Goal: Task Accomplishment & Management: Use online tool/utility

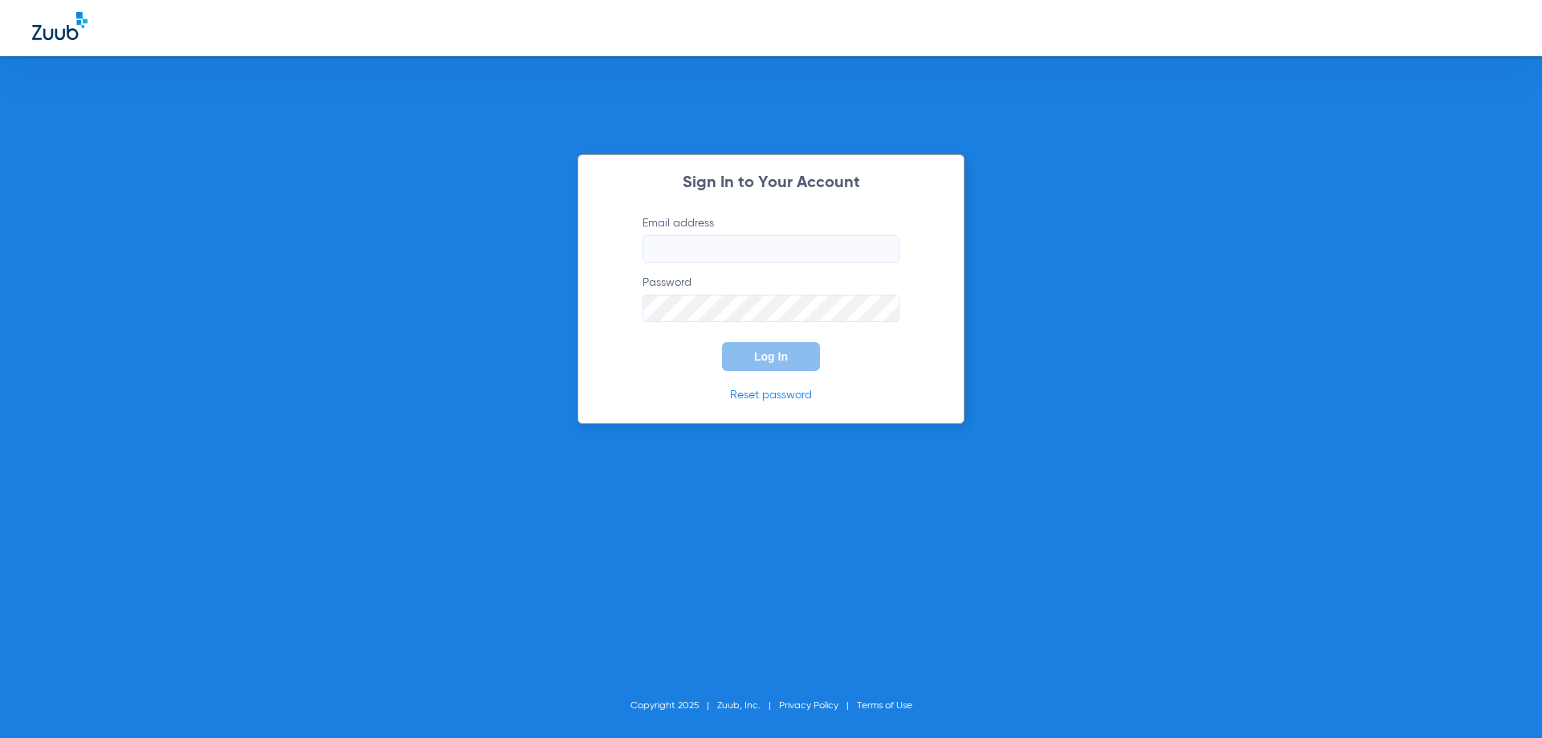
click at [709, 240] on input "Email address" at bounding box center [771, 248] width 257 height 27
type input "[EMAIL_ADDRESS][DOMAIN_NAME]"
click at [722, 342] on button "Log In" at bounding box center [771, 356] width 98 height 29
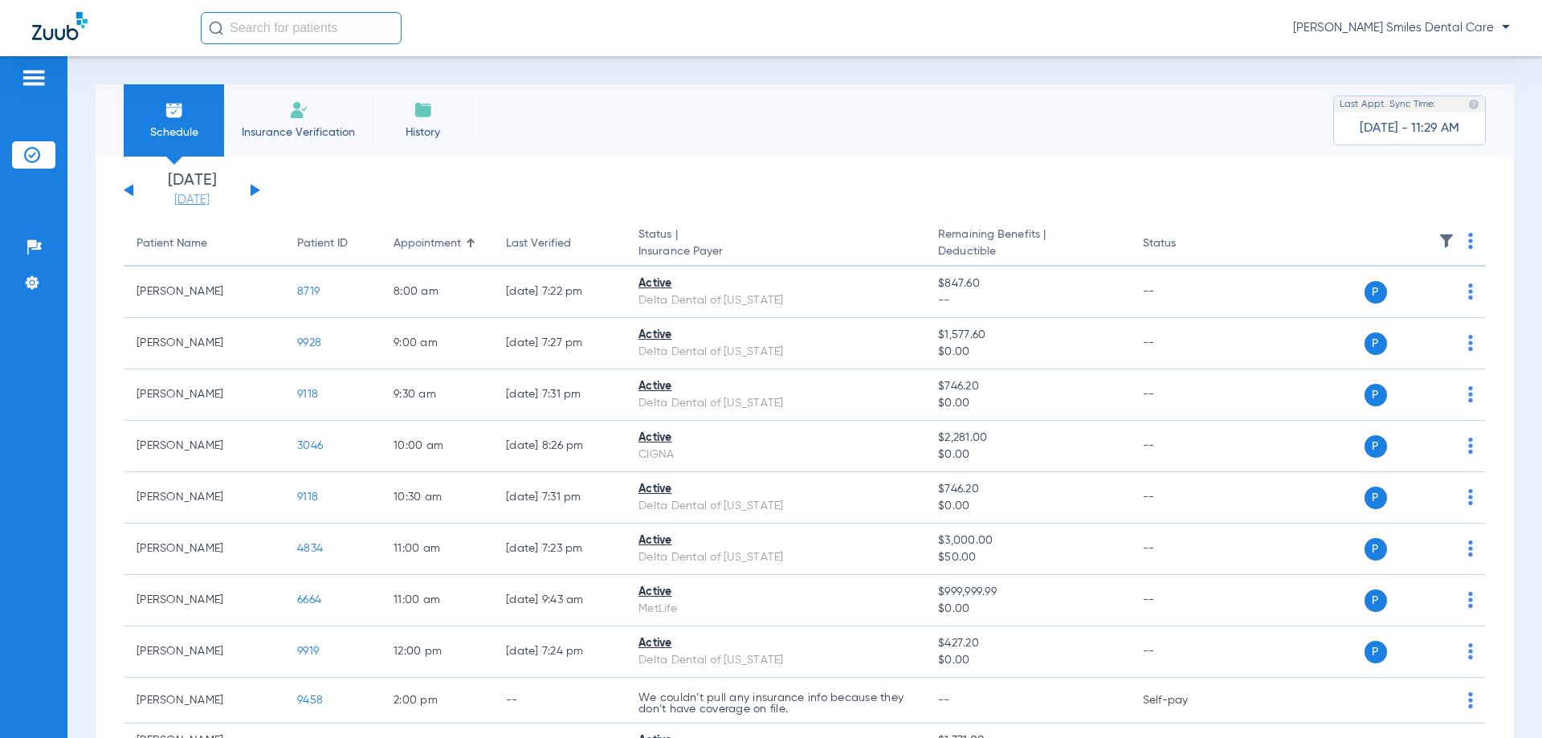
click at [190, 192] on link "[DATE]" at bounding box center [192, 200] width 96 height 16
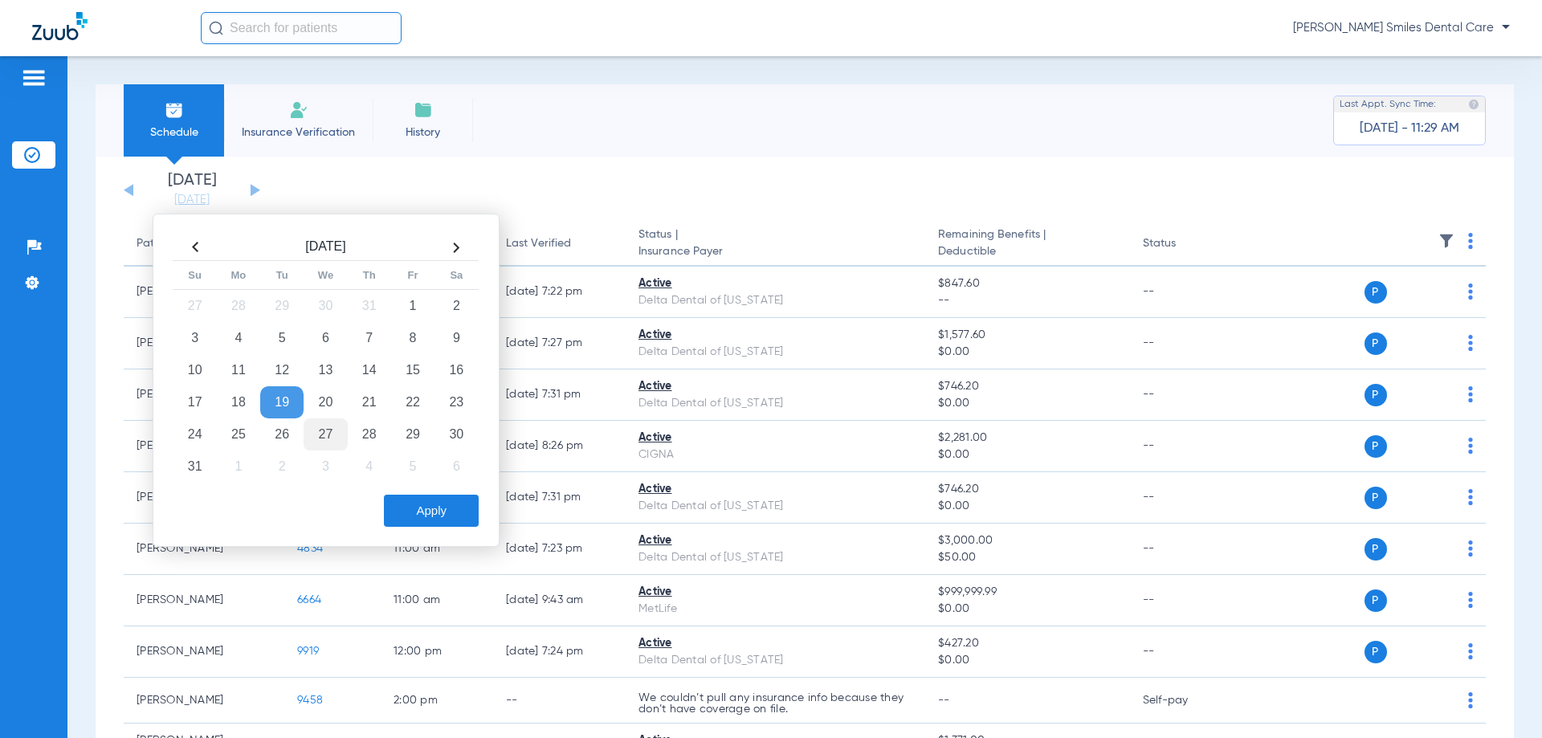
click at [316, 432] on td "27" at bounding box center [325, 435] width 43 height 32
click at [441, 519] on button "Apply" at bounding box center [431, 511] width 95 height 32
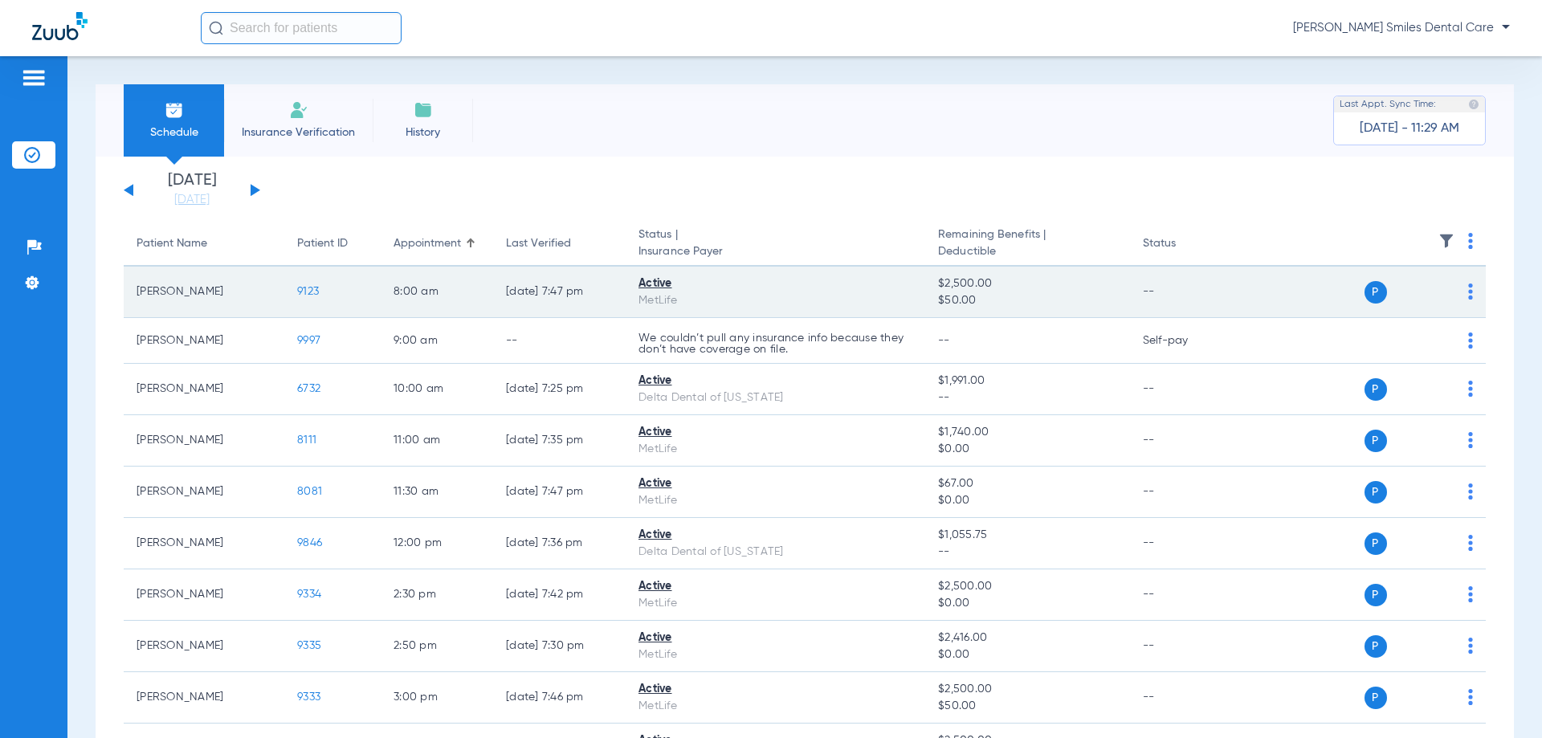
click at [300, 286] on span "9123" at bounding box center [308, 291] width 22 height 11
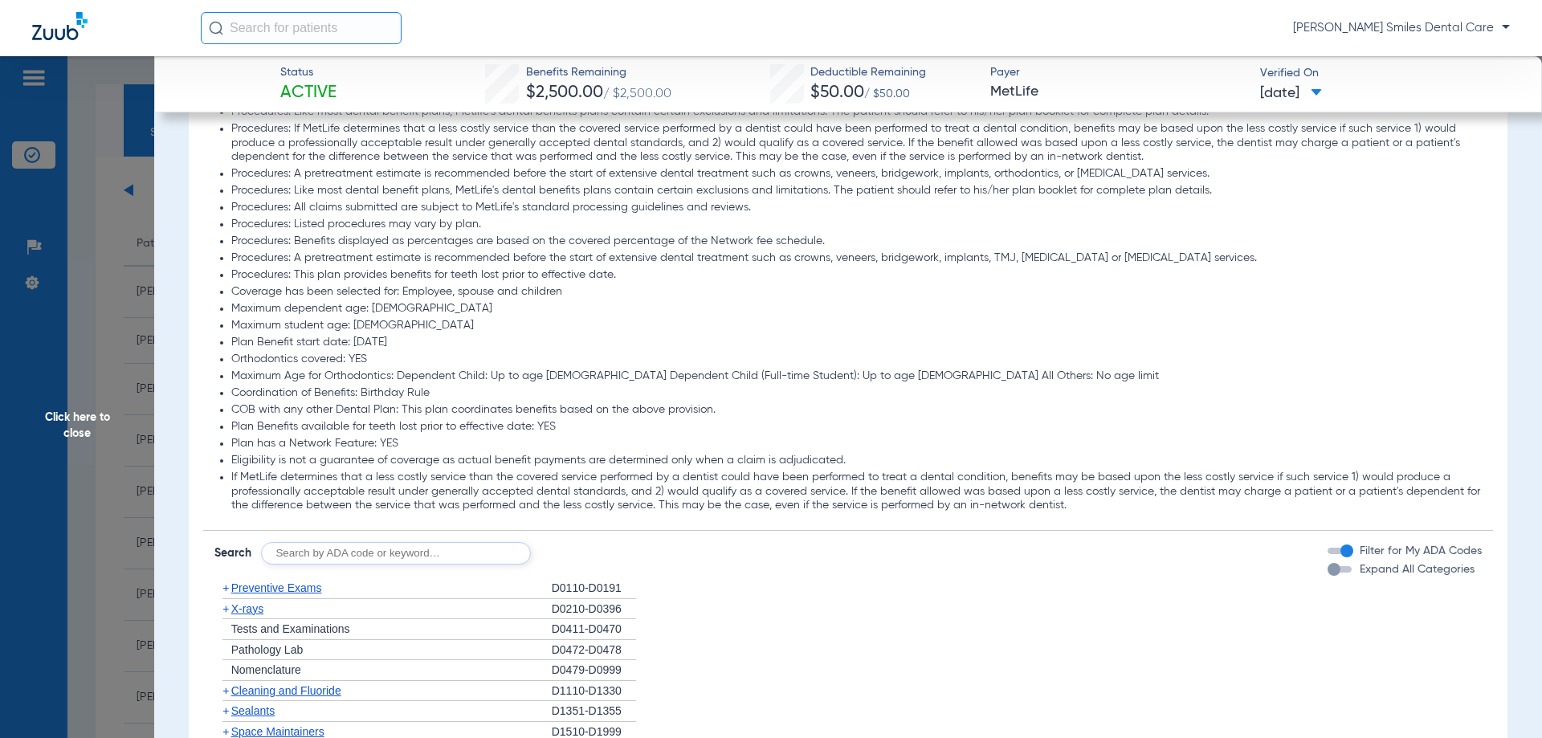
scroll to position [1446, 0]
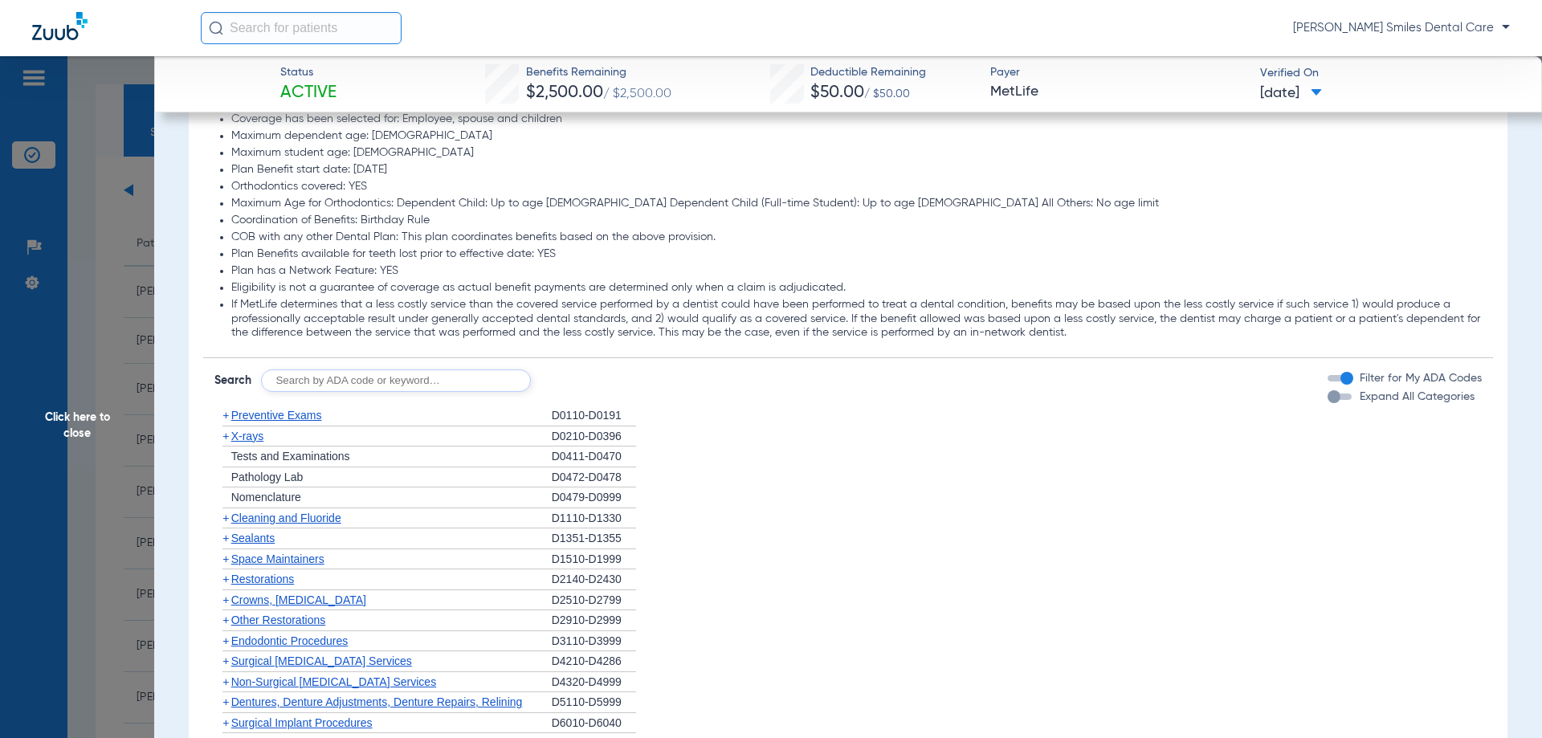
click at [268, 517] on span "Cleaning and Fluoride" at bounding box center [286, 518] width 110 height 13
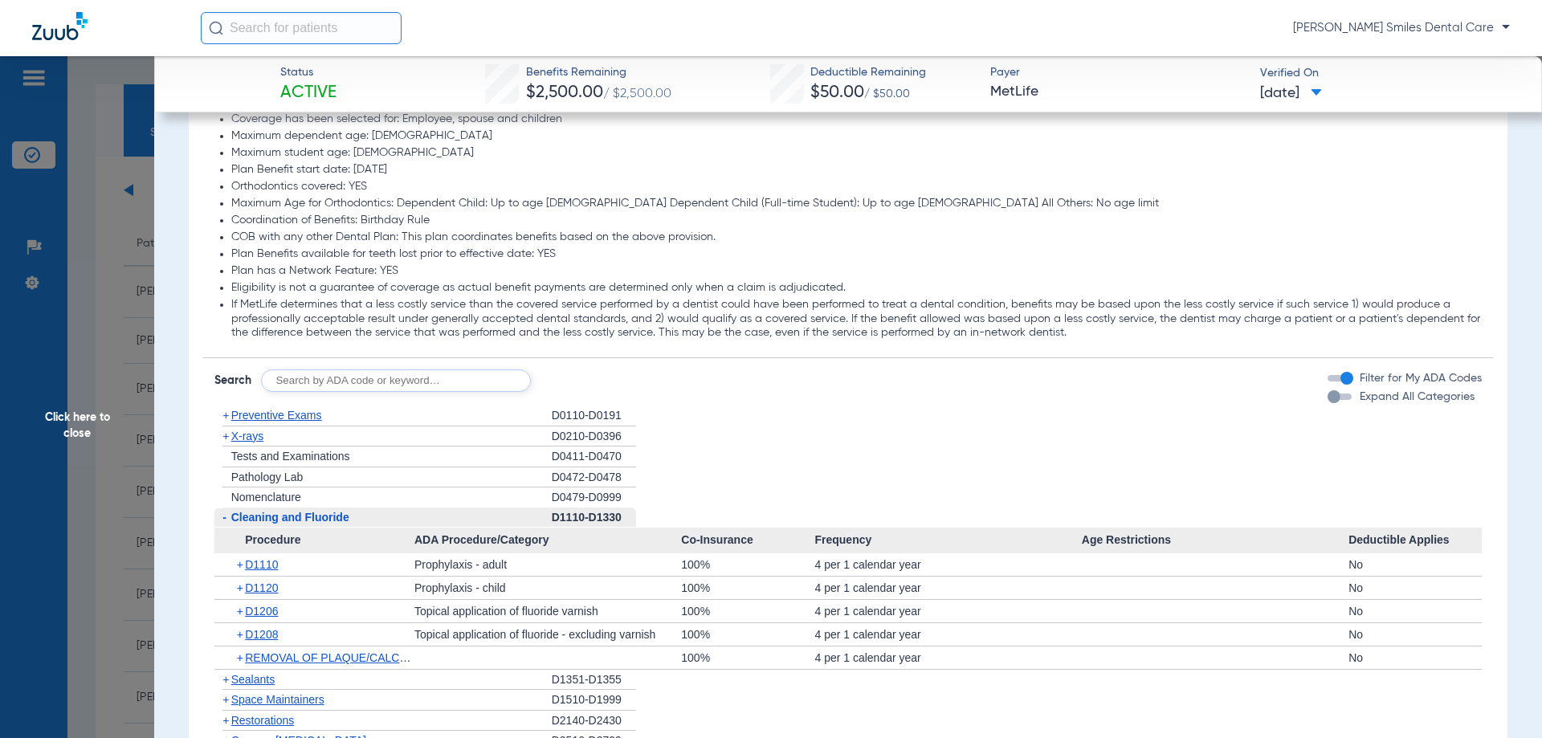
click at [75, 432] on span "Click here to close" at bounding box center [77, 425] width 154 height 738
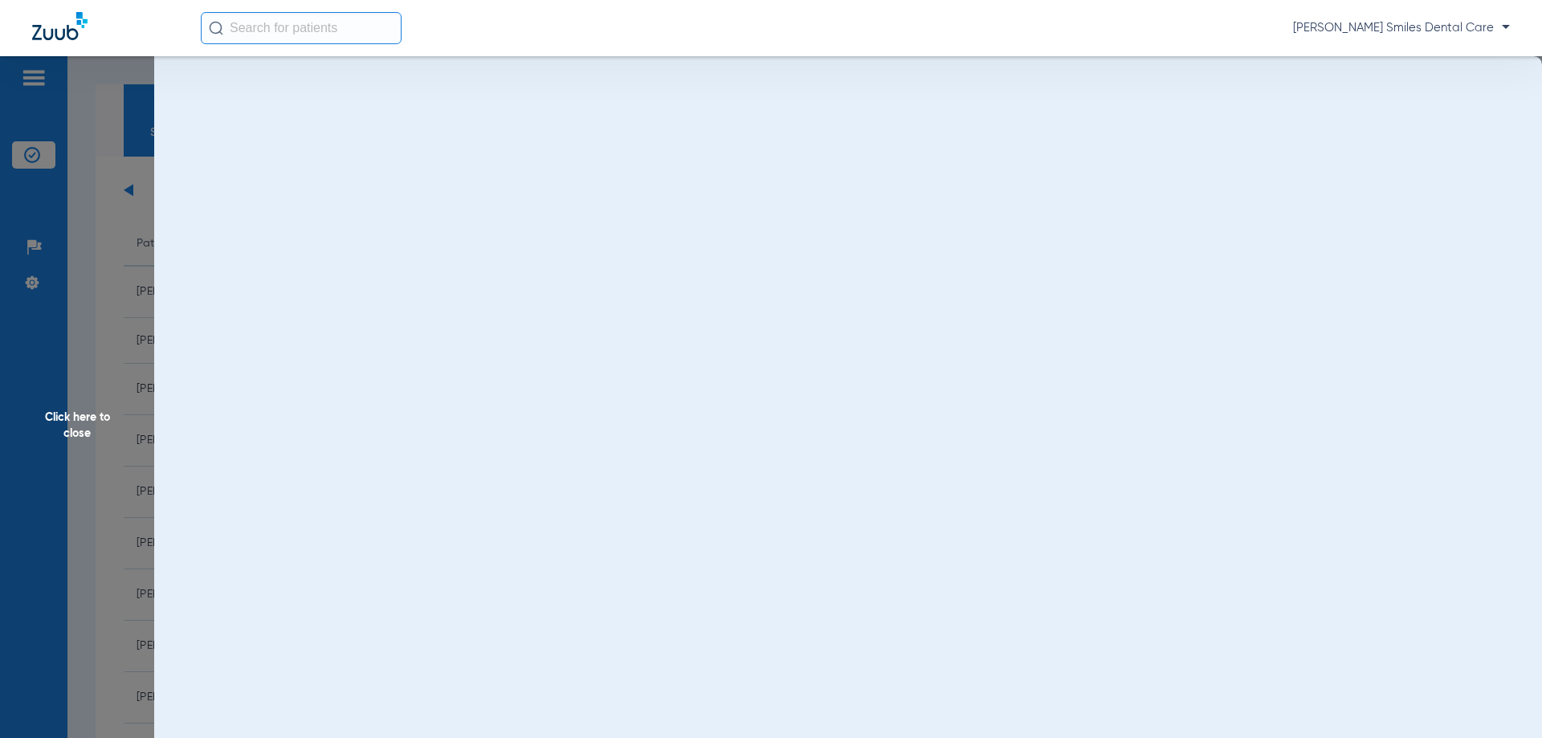
scroll to position [0, 0]
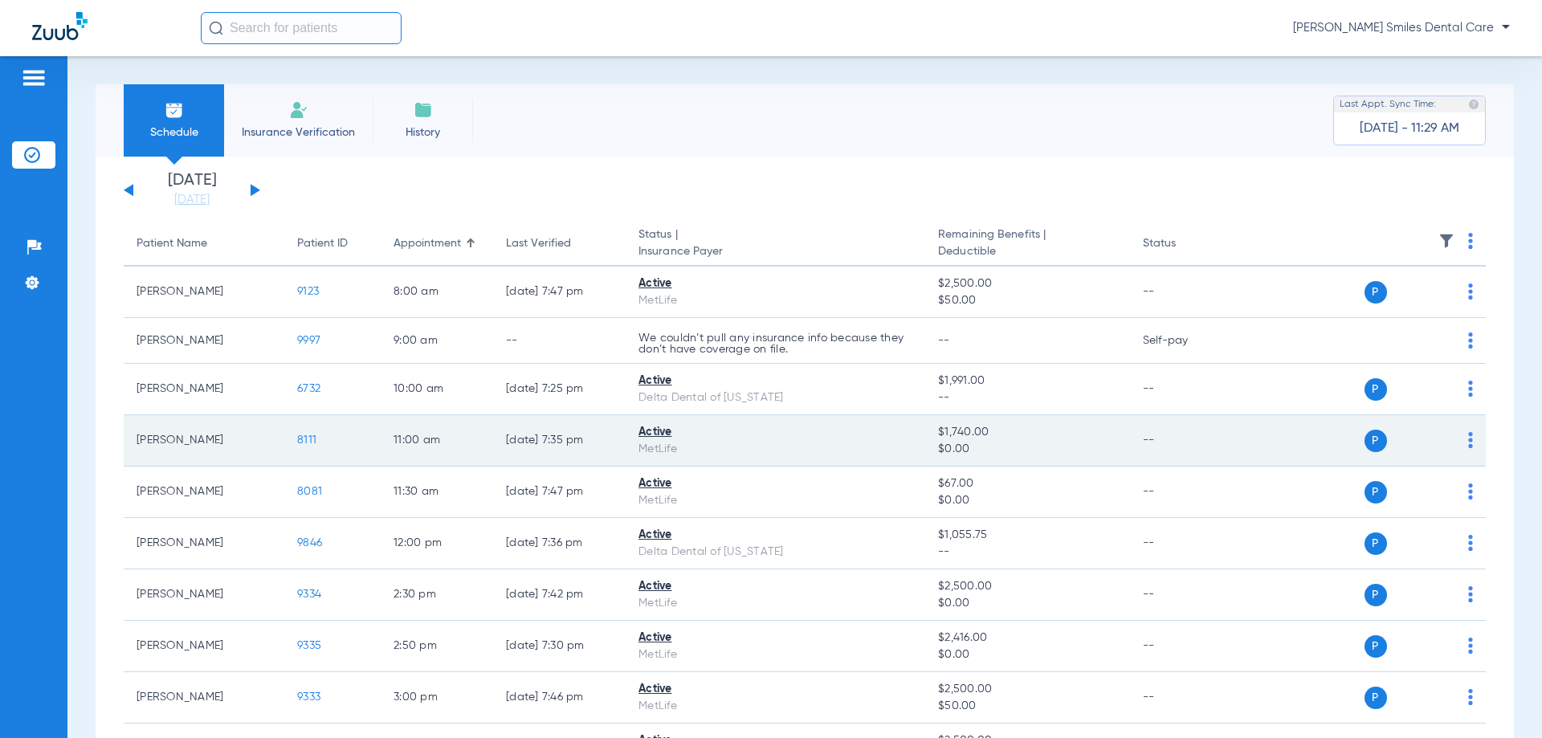
click at [304, 439] on span "8111" at bounding box center [306, 440] width 19 height 11
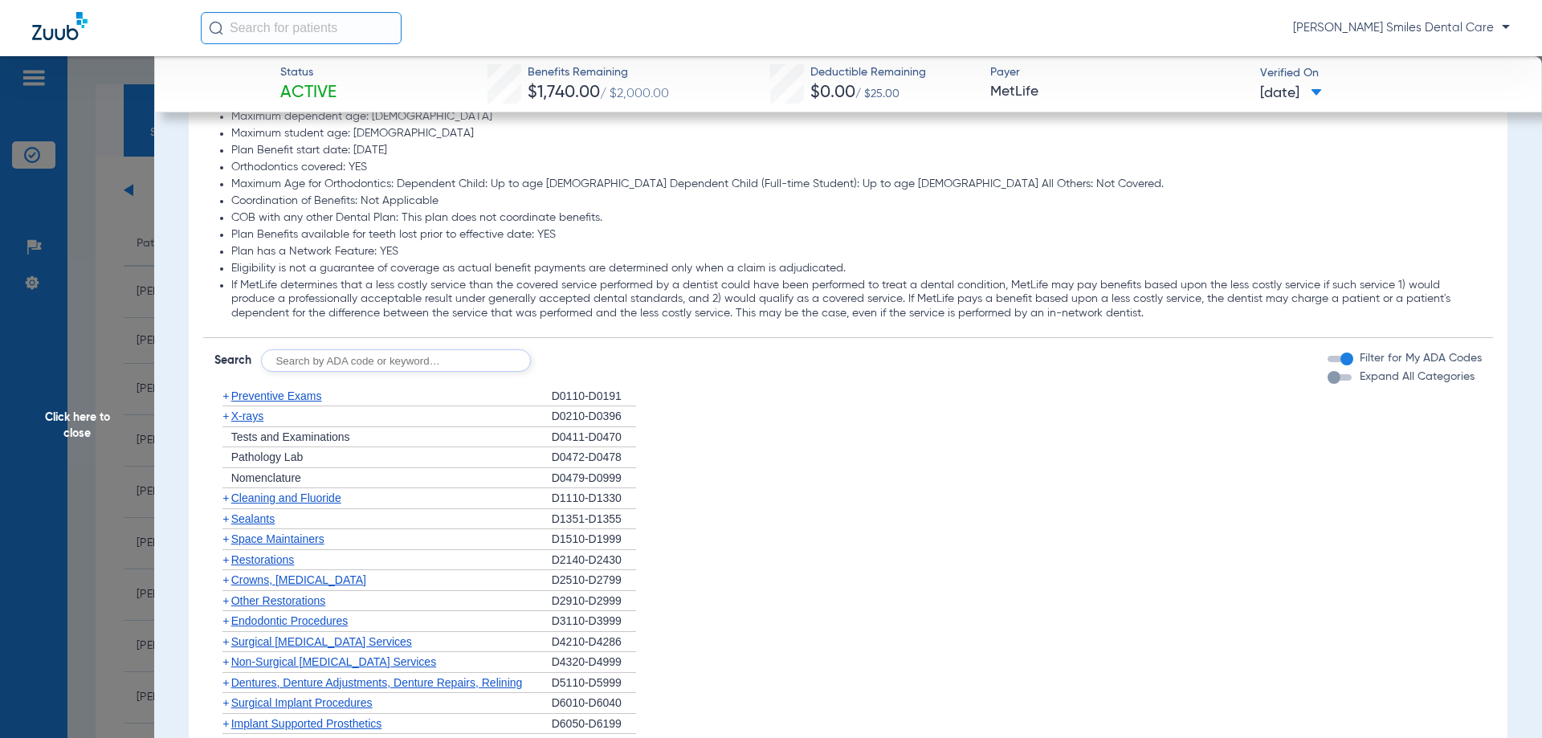
scroll to position [1604, 0]
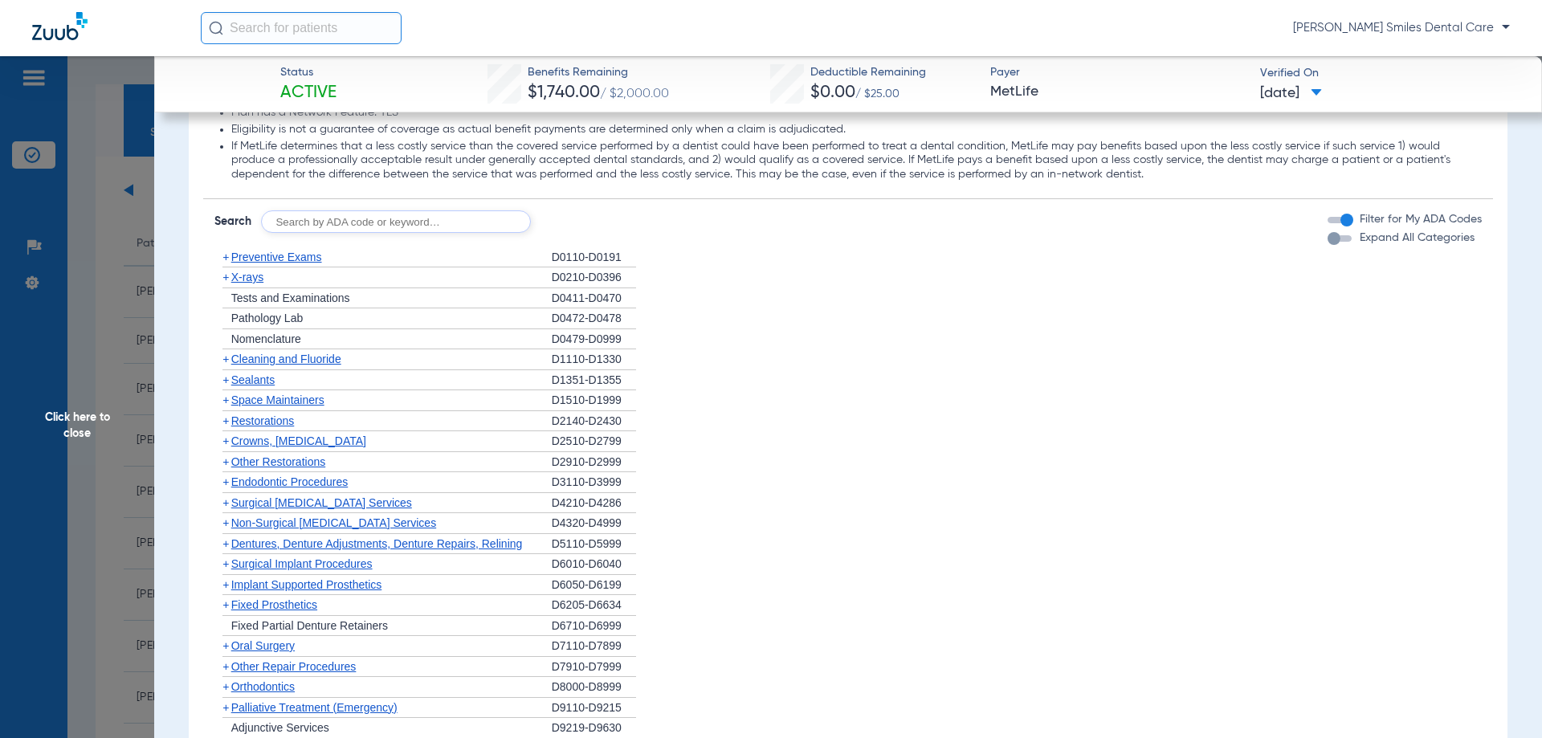
click at [321, 357] on span "Cleaning and Fluoride" at bounding box center [286, 359] width 110 height 13
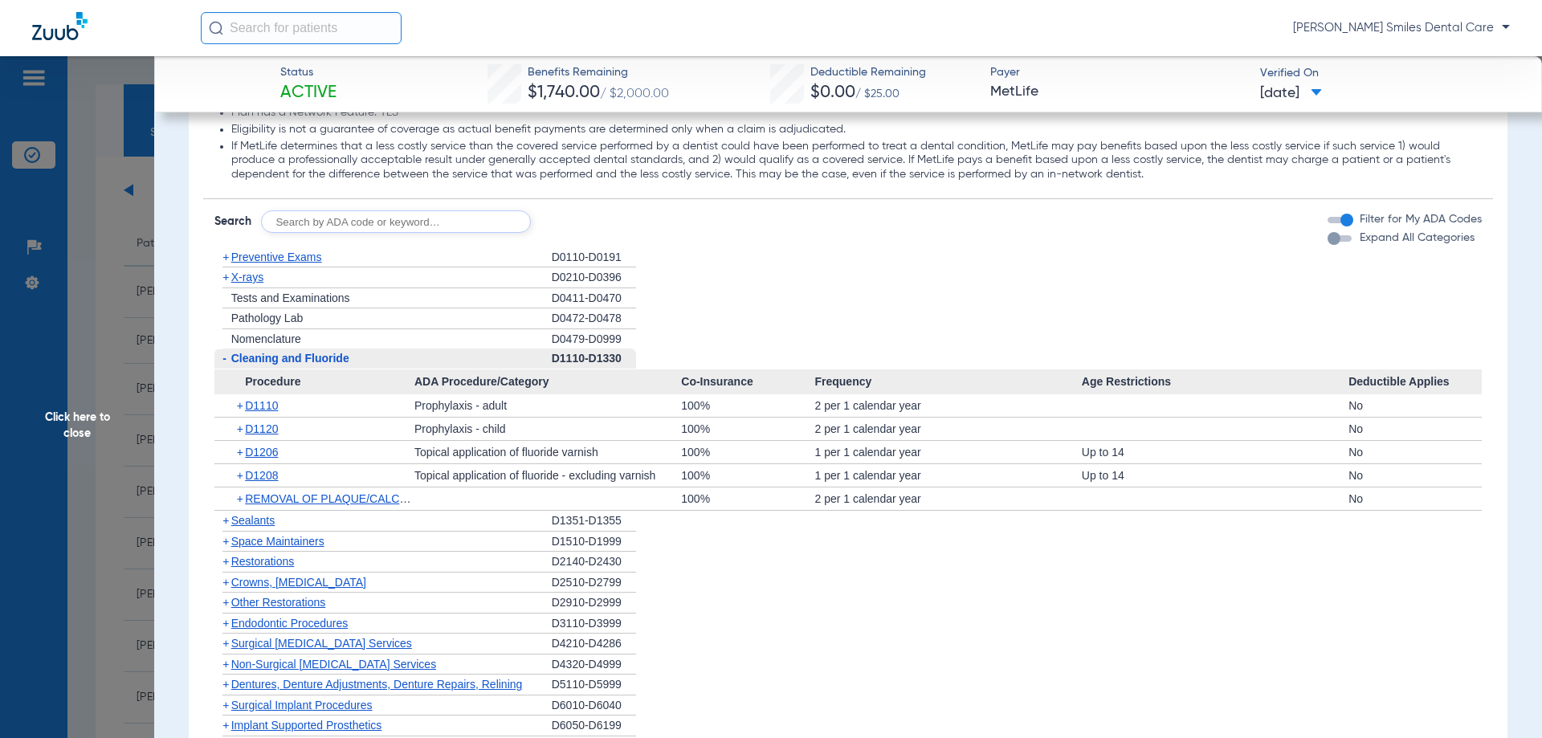
click at [104, 421] on span "Click here to close" at bounding box center [77, 425] width 154 height 738
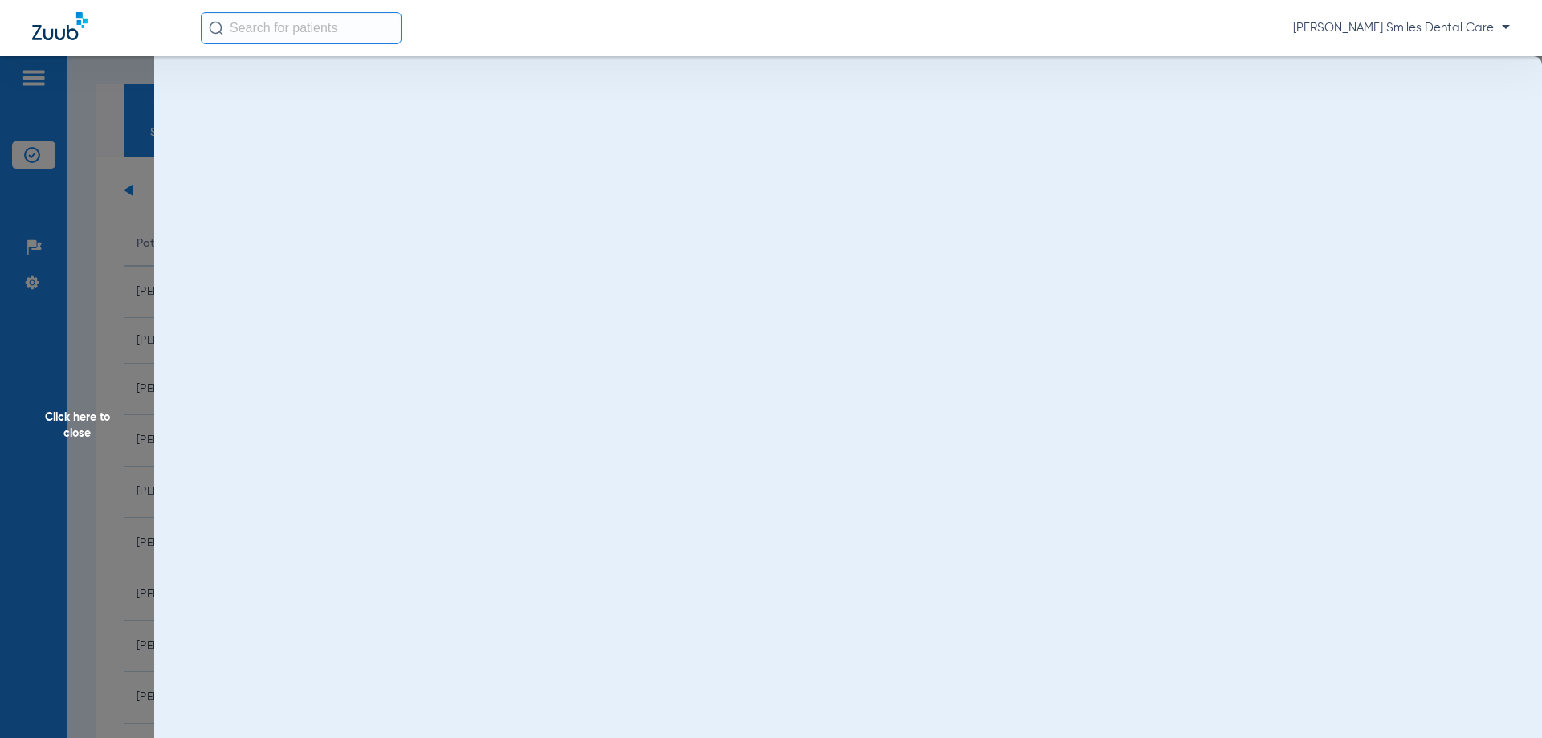
scroll to position [0, 0]
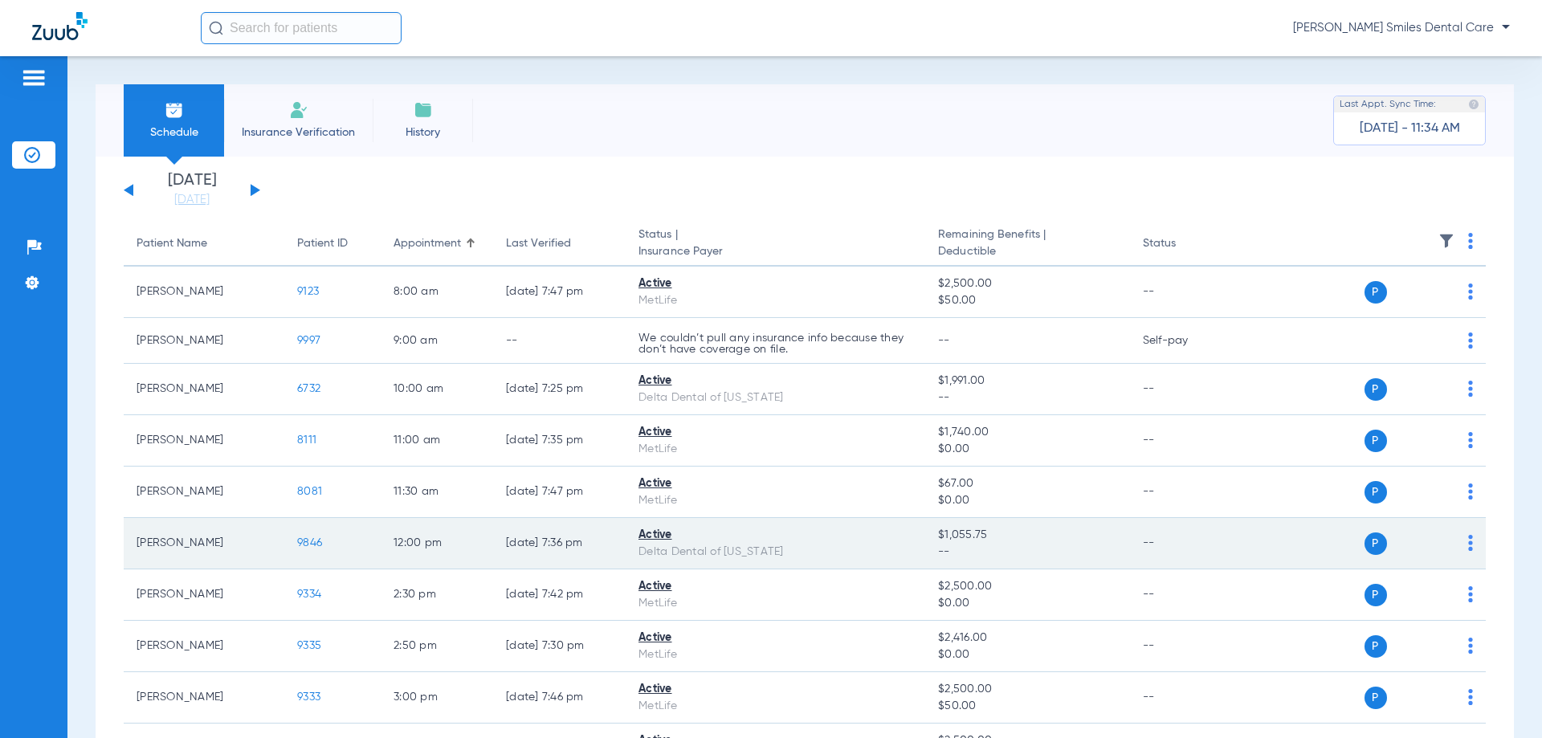
click at [309, 547] on span "9846" at bounding box center [309, 542] width 25 height 11
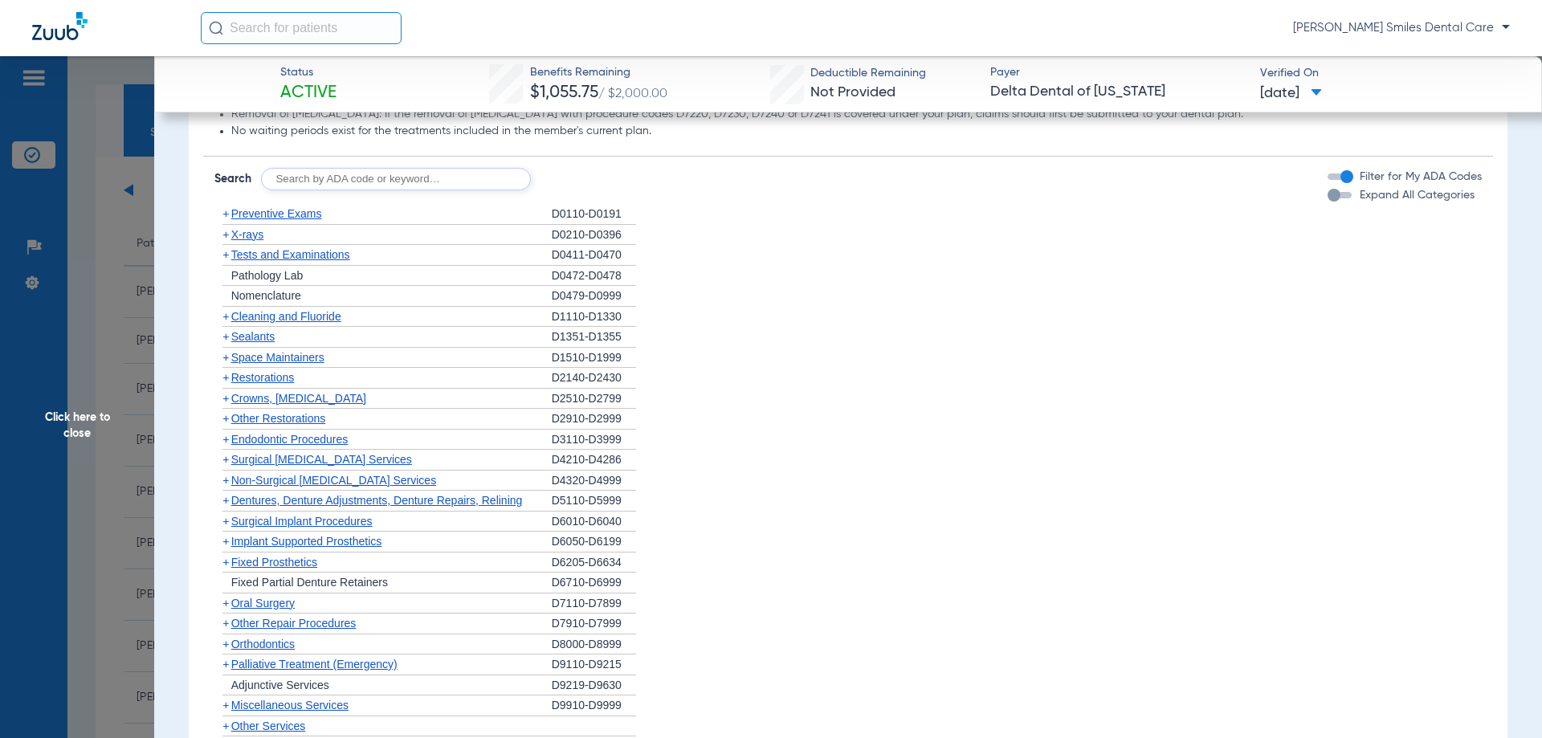
scroll to position [1042, 0]
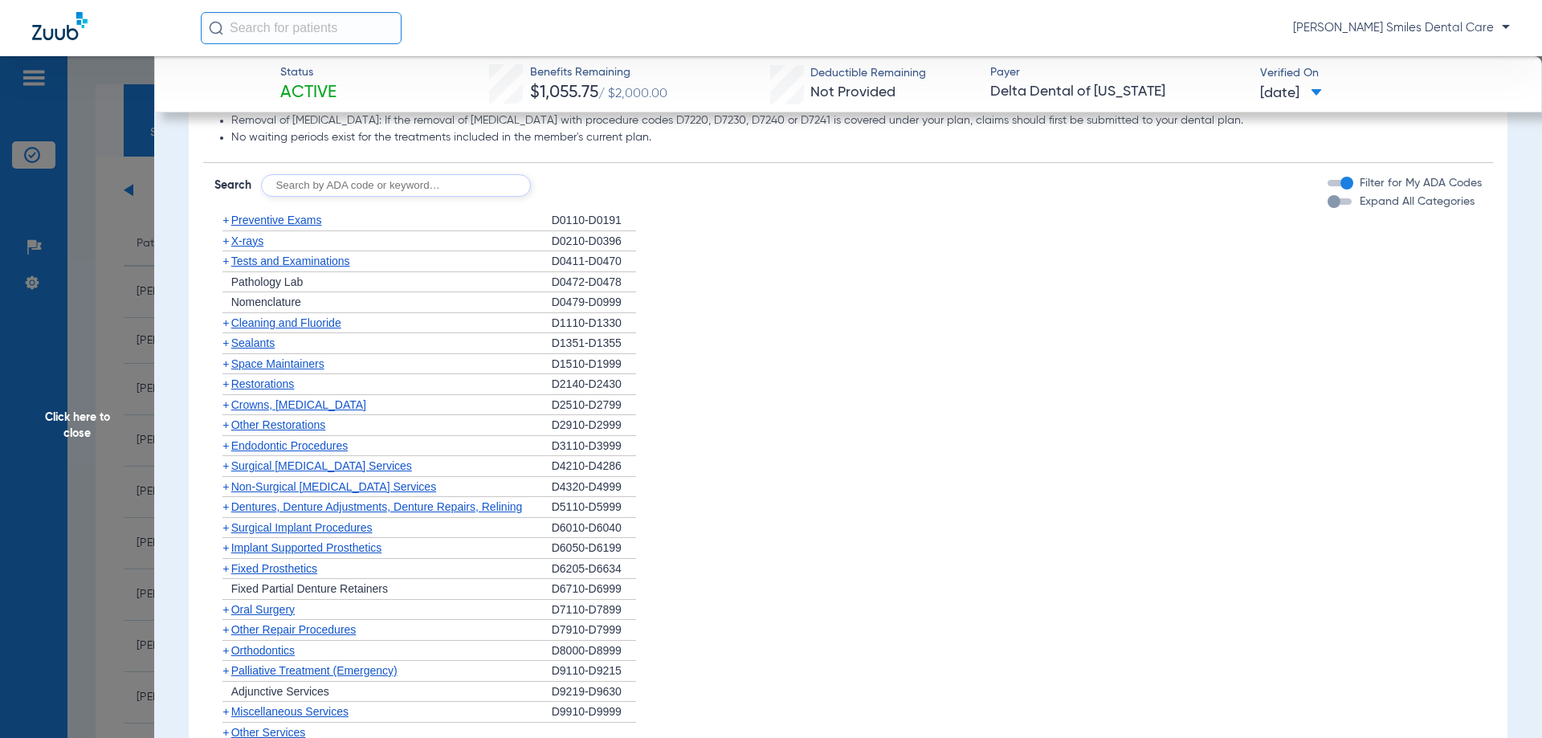
click at [280, 319] on span "Cleaning and Fluoride" at bounding box center [286, 323] width 110 height 13
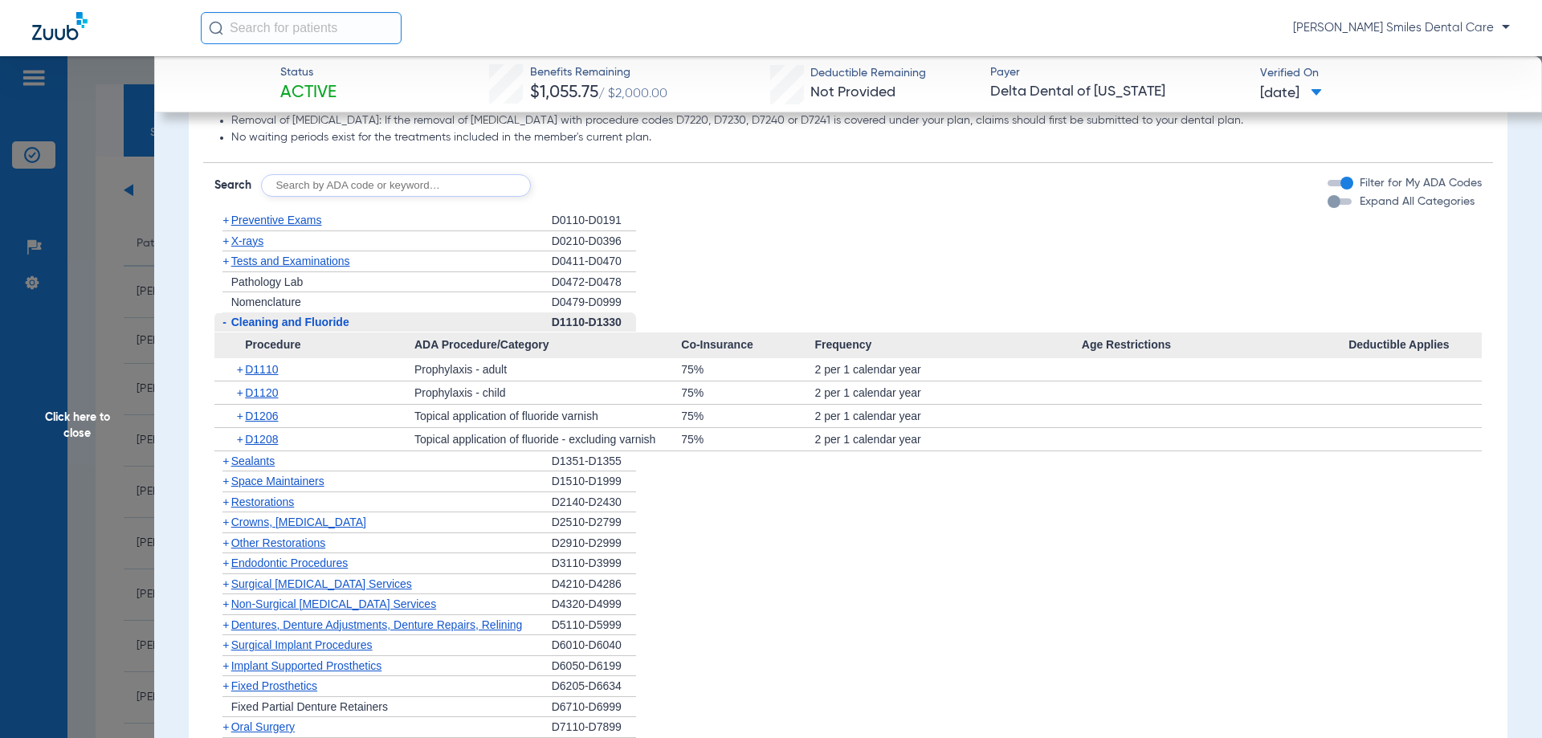
click at [86, 411] on span "Click here to close" at bounding box center [77, 425] width 154 height 738
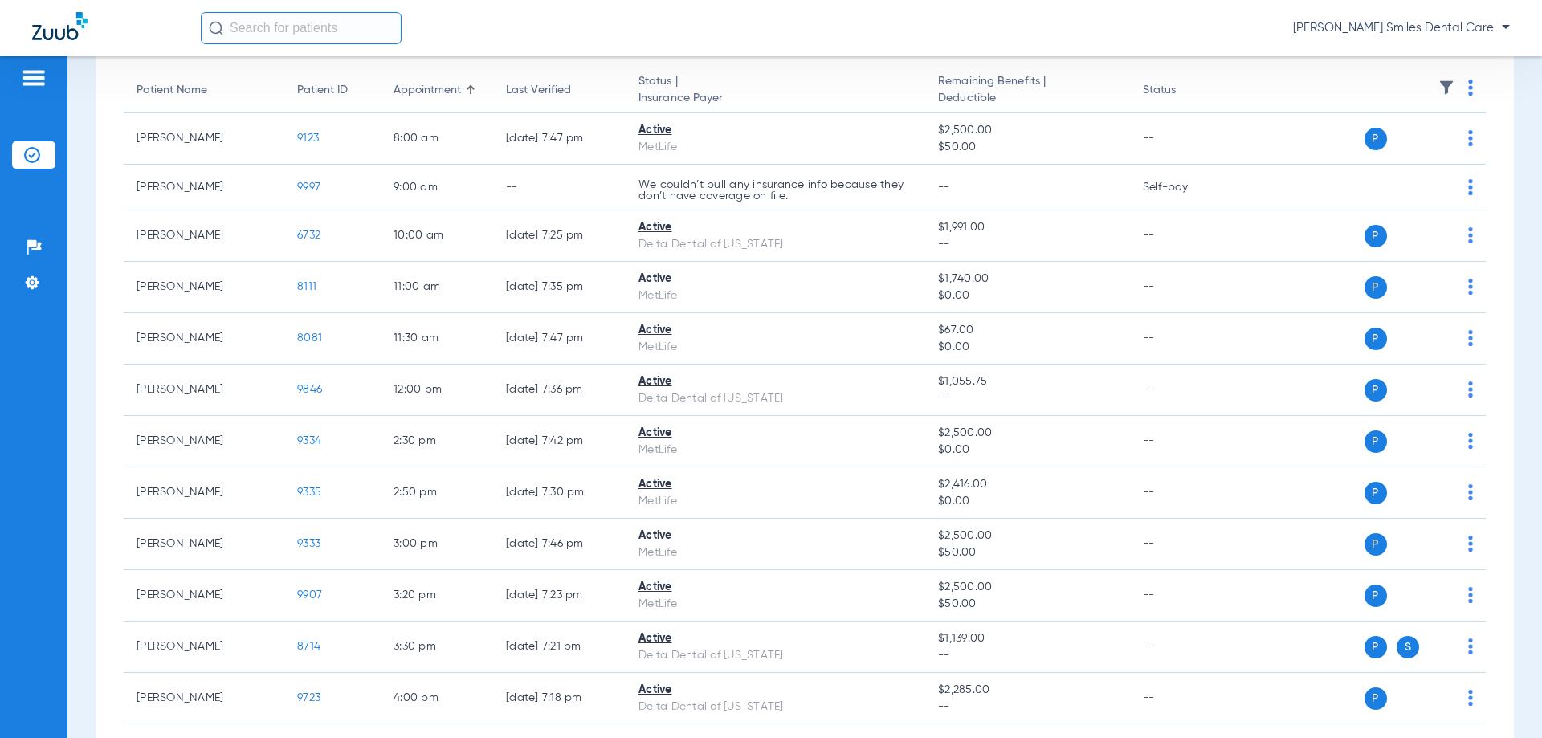
scroll to position [161, 0]
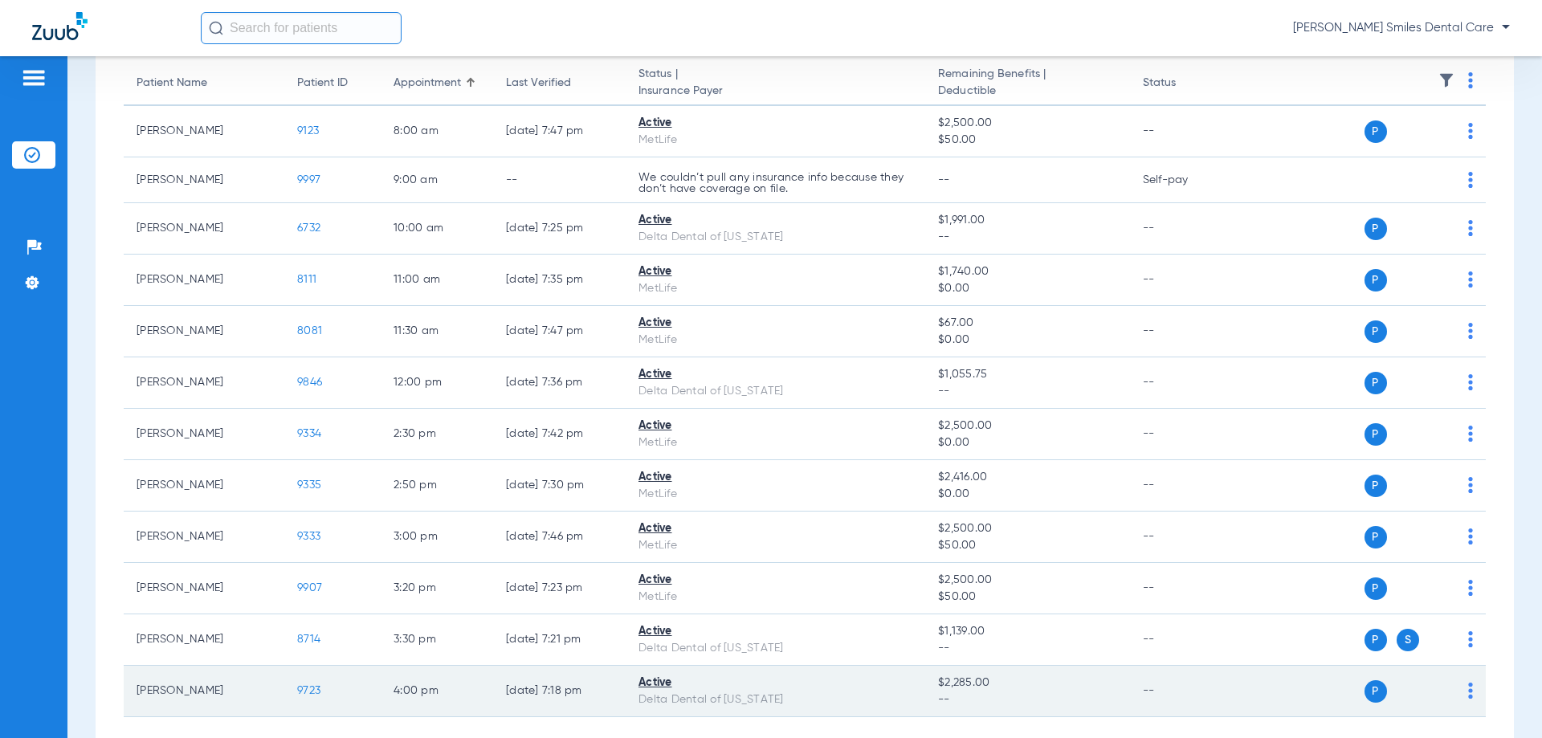
click at [320, 684] on td "9723" at bounding box center [332, 691] width 96 height 51
click at [310, 691] on span "9723" at bounding box center [308, 690] width 23 height 11
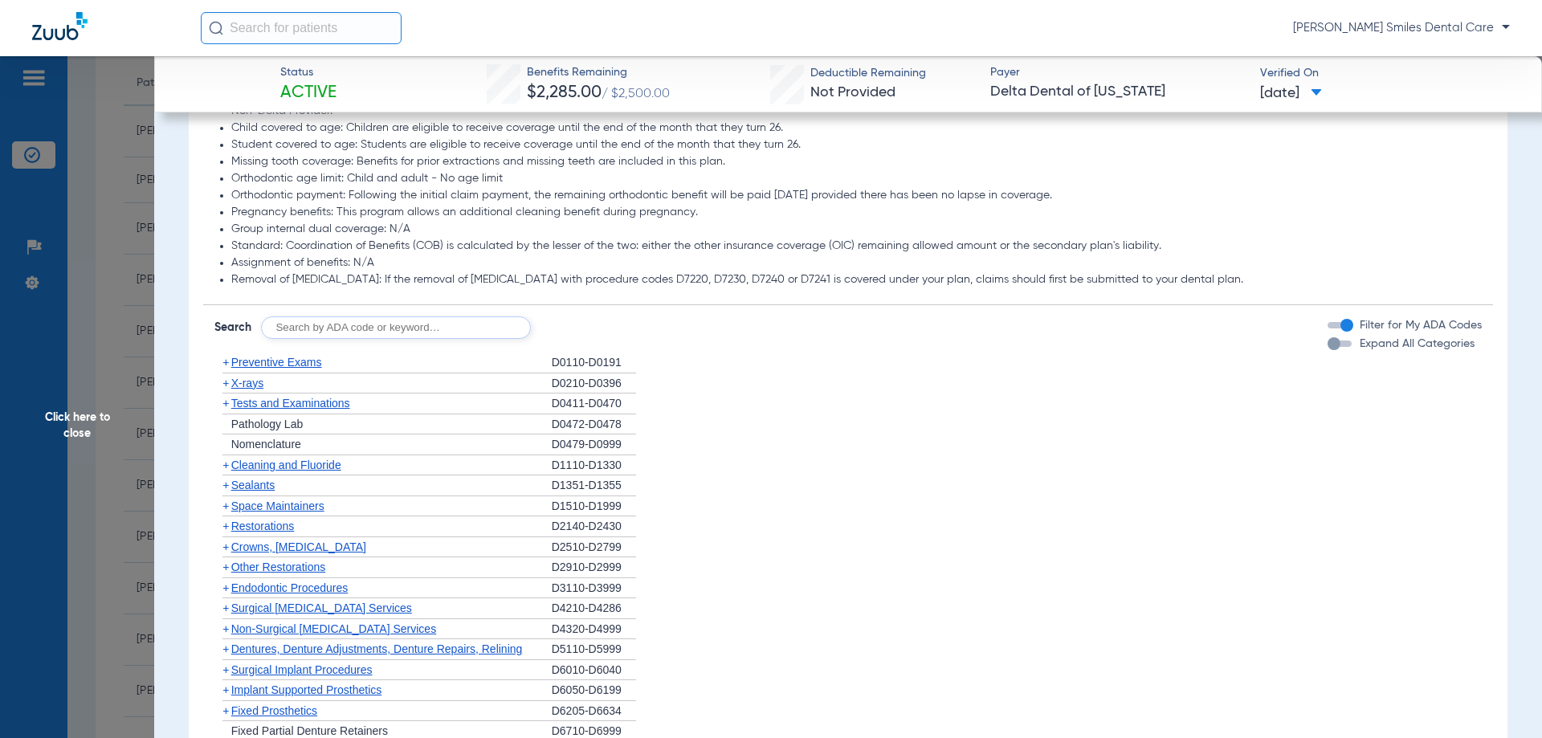
scroll to position [884, 0]
click at [278, 460] on span "Cleaning and Fluoride" at bounding box center [286, 464] width 110 height 13
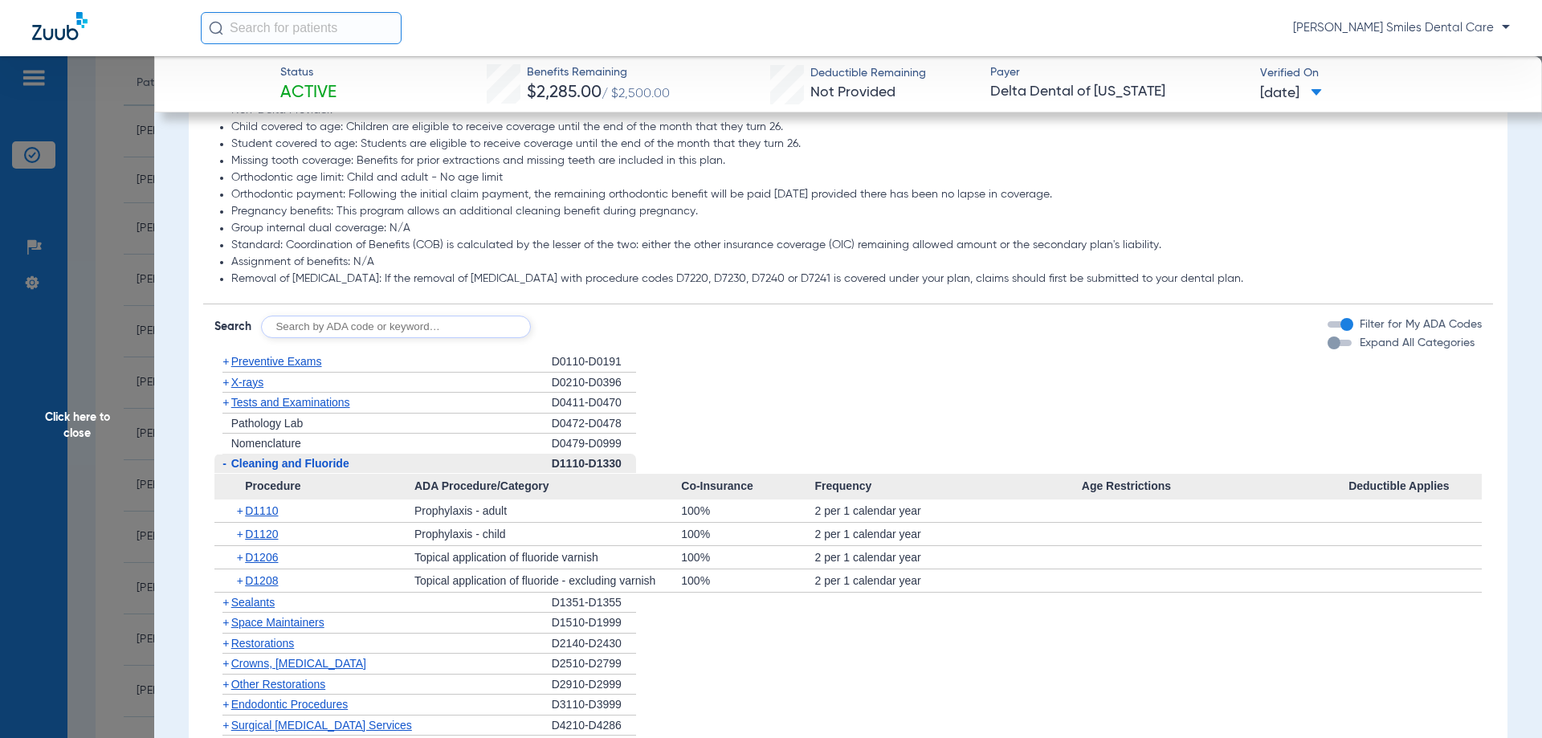
click at [73, 427] on span "Click here to close" at bounding box center [77, 425] width 154 height 738
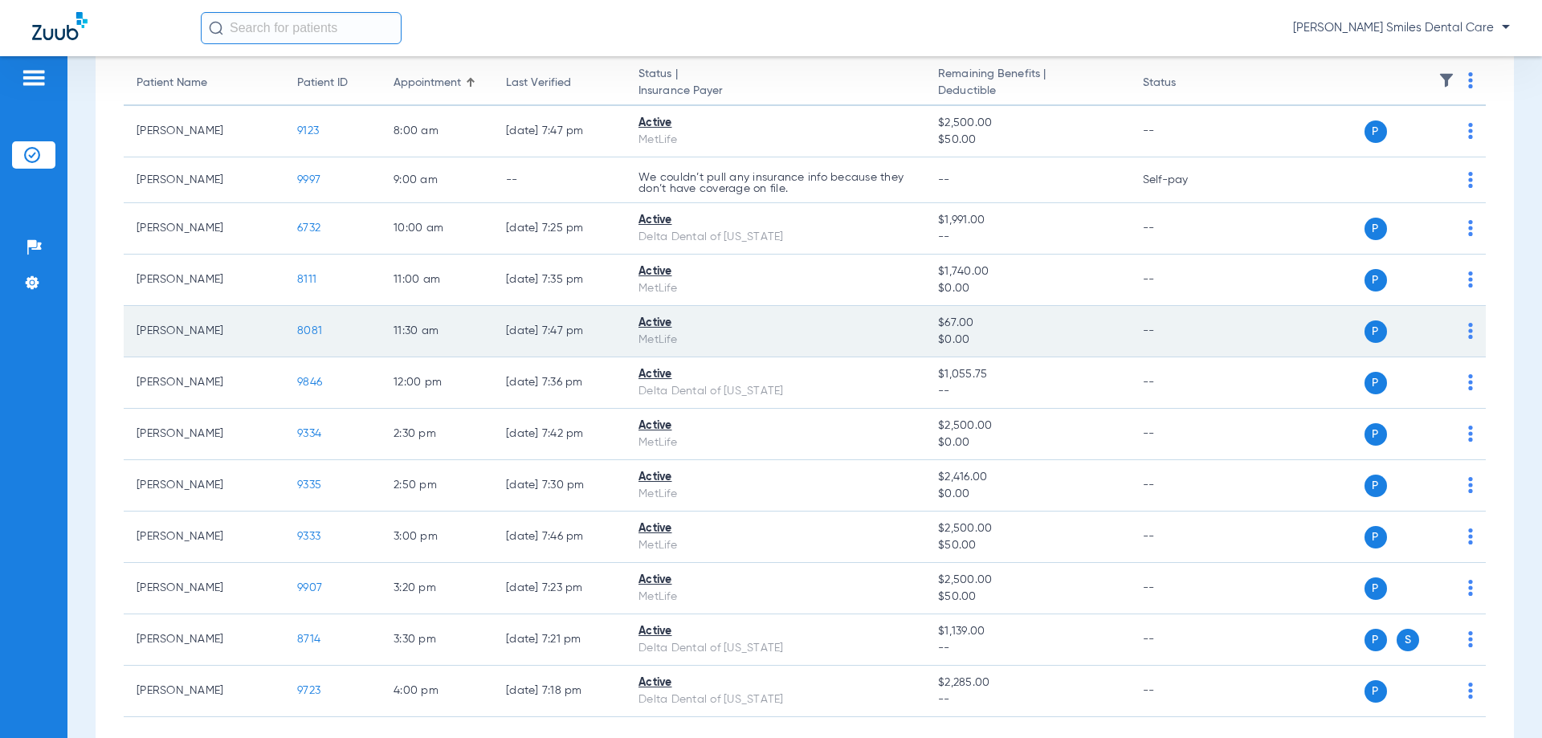
scroll to position [80, 0]
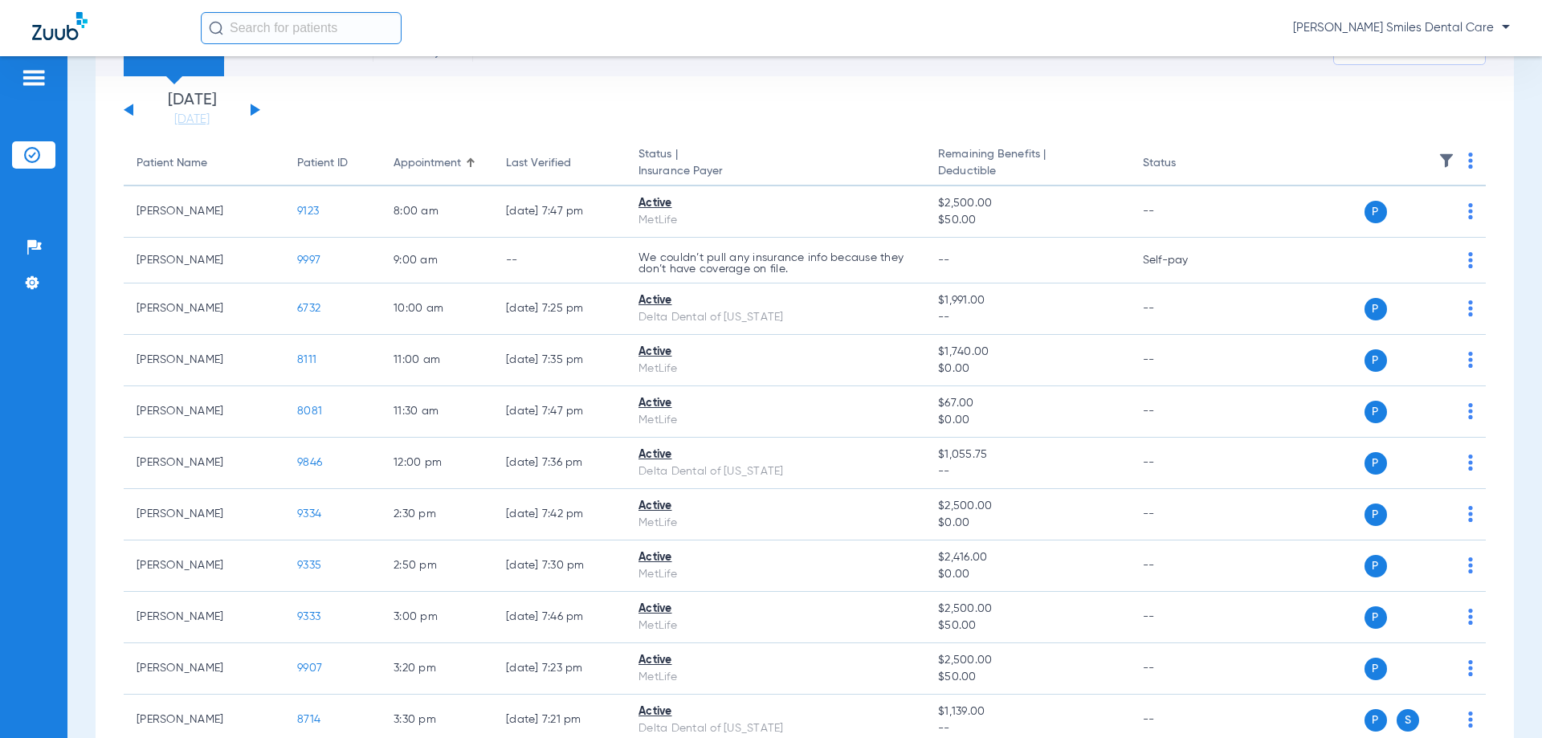
click at [251, 104] on div "[DATE] [DATE] [DATE] [DATE] [DATE] [DATE] [DATE] [DATE] [DATE] [DATE] [DATE] [D…" at bounding box center [192, 109] width 137 height 35
click at [255, 113] on button at bounding box center [256, 110] width 10 height 12
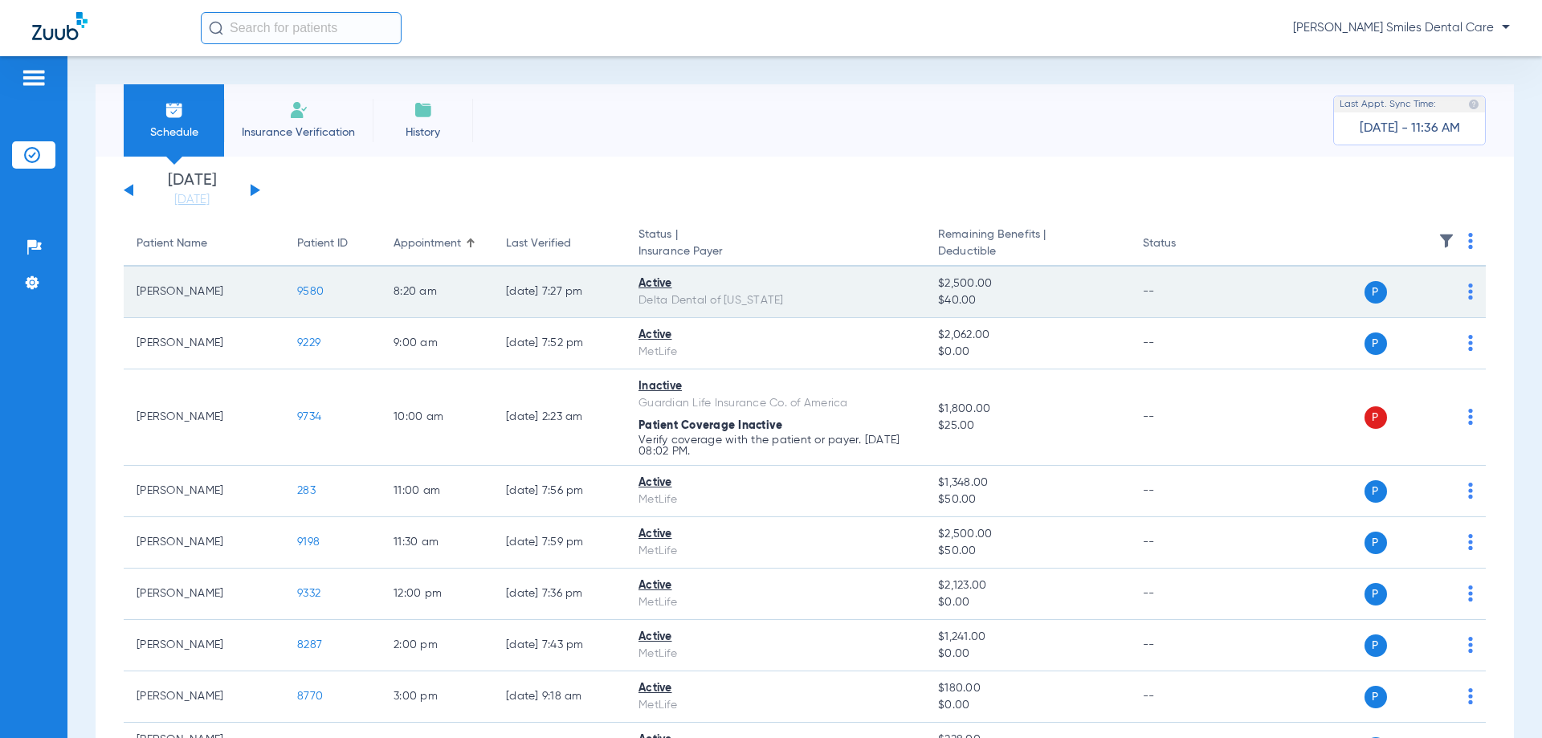
click at [313, 288] on span "9580" at bounding box center [310, 291] width 27 height 11
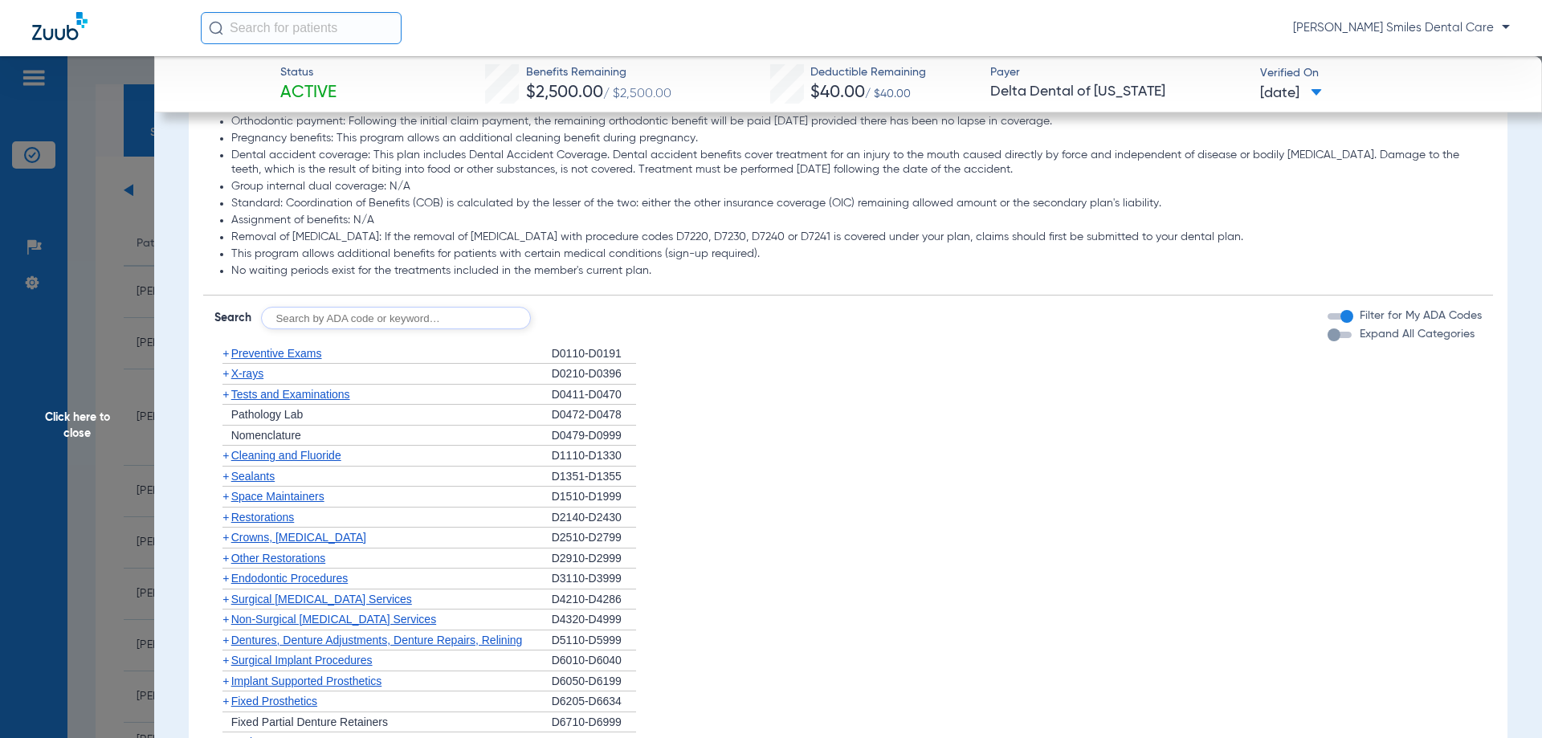
scroll to position [964, 0]
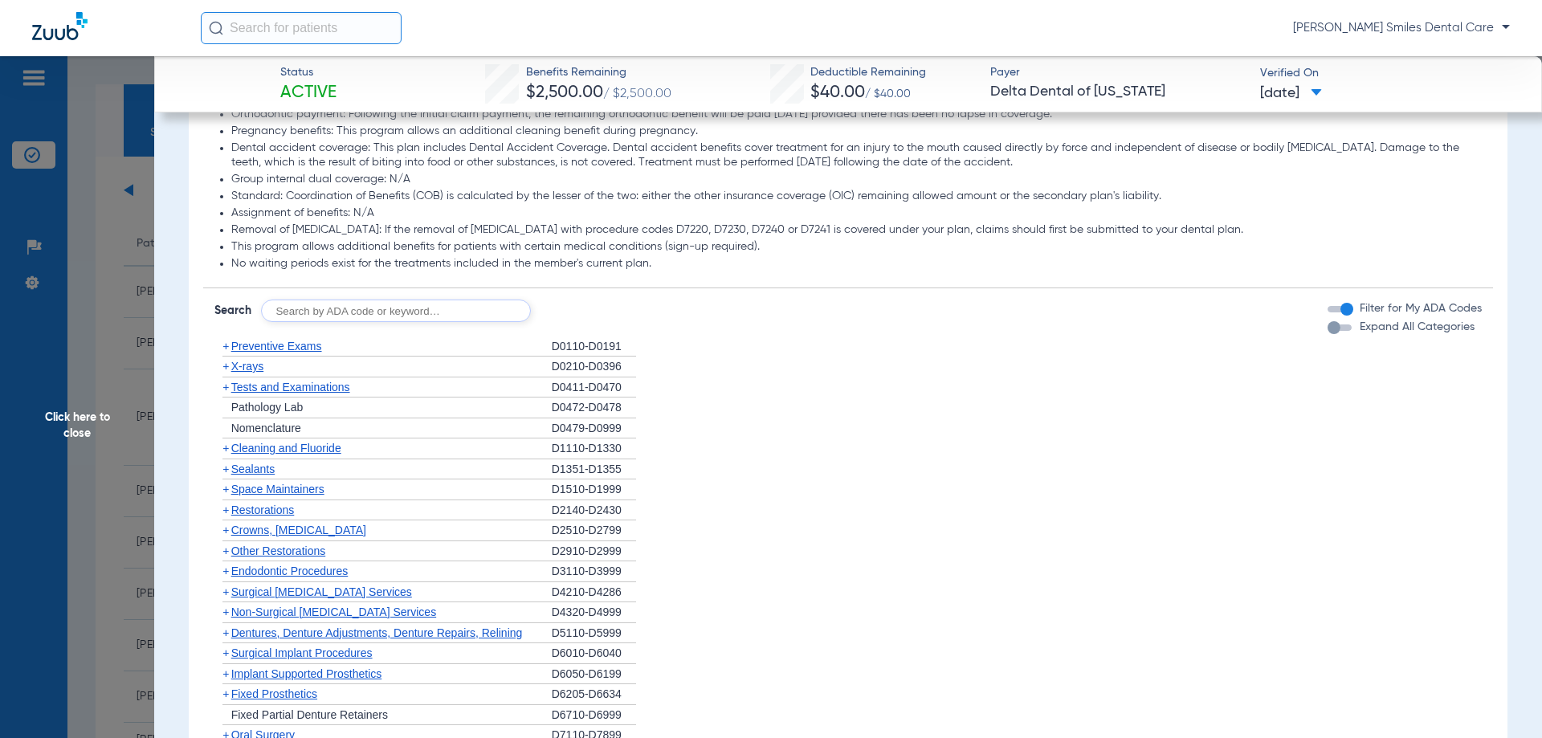
click at [281, 448] on span "Cleaning and Fluoride" at bounding box center [286, 448] width 110 height 13
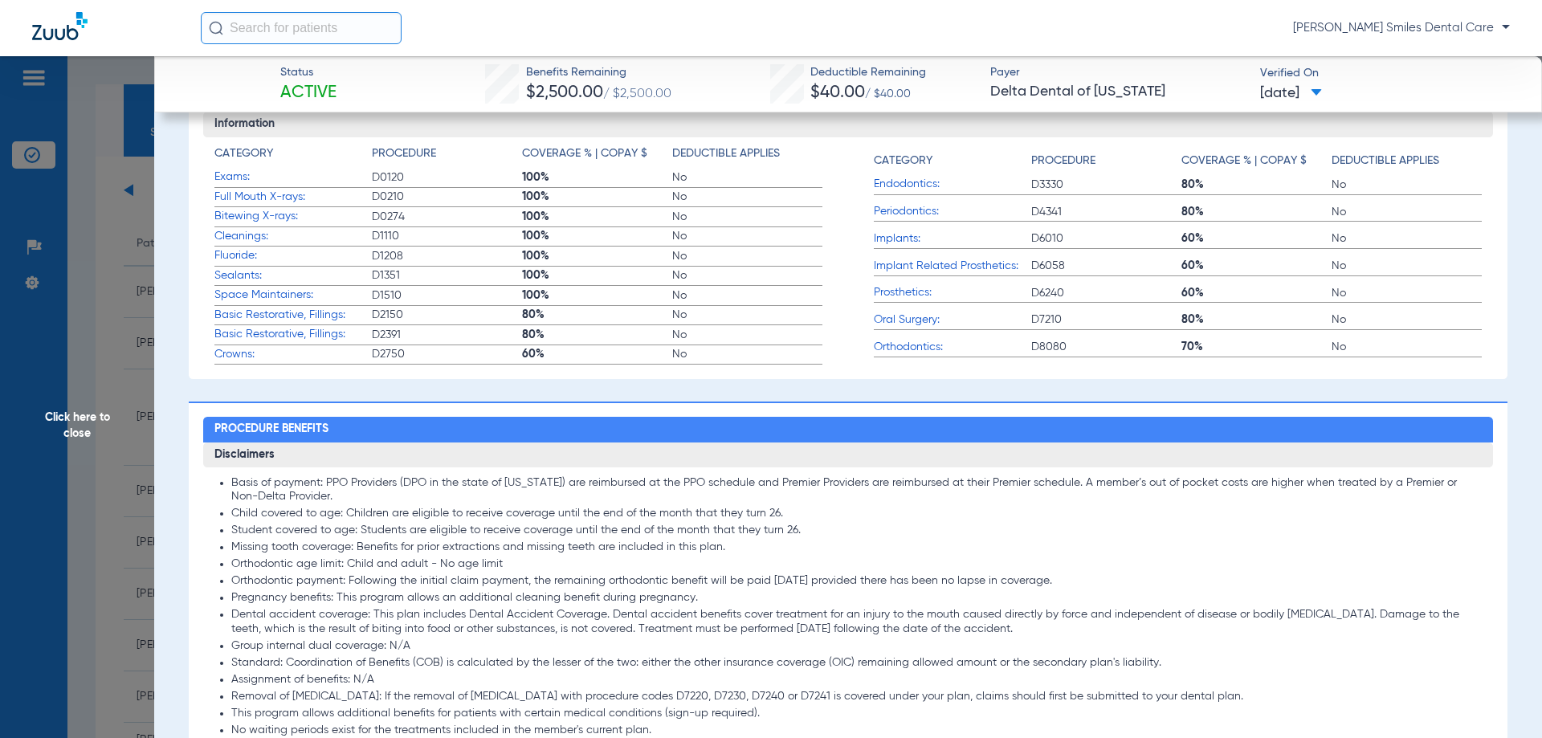
scroll to position [321, 0]
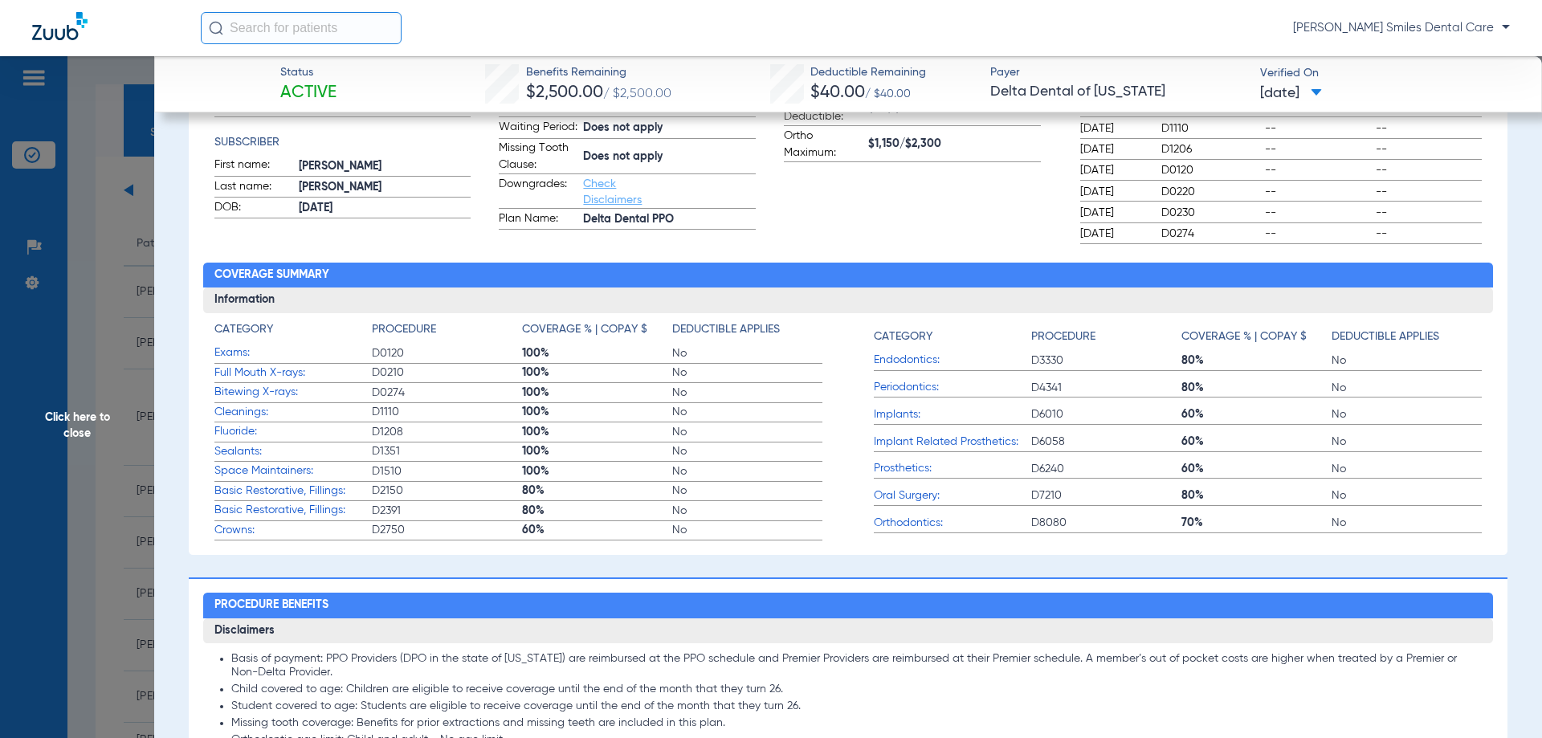
click at [51, 420] on span "Click here to close" at bounding box center [77, 425] width 154 height 738
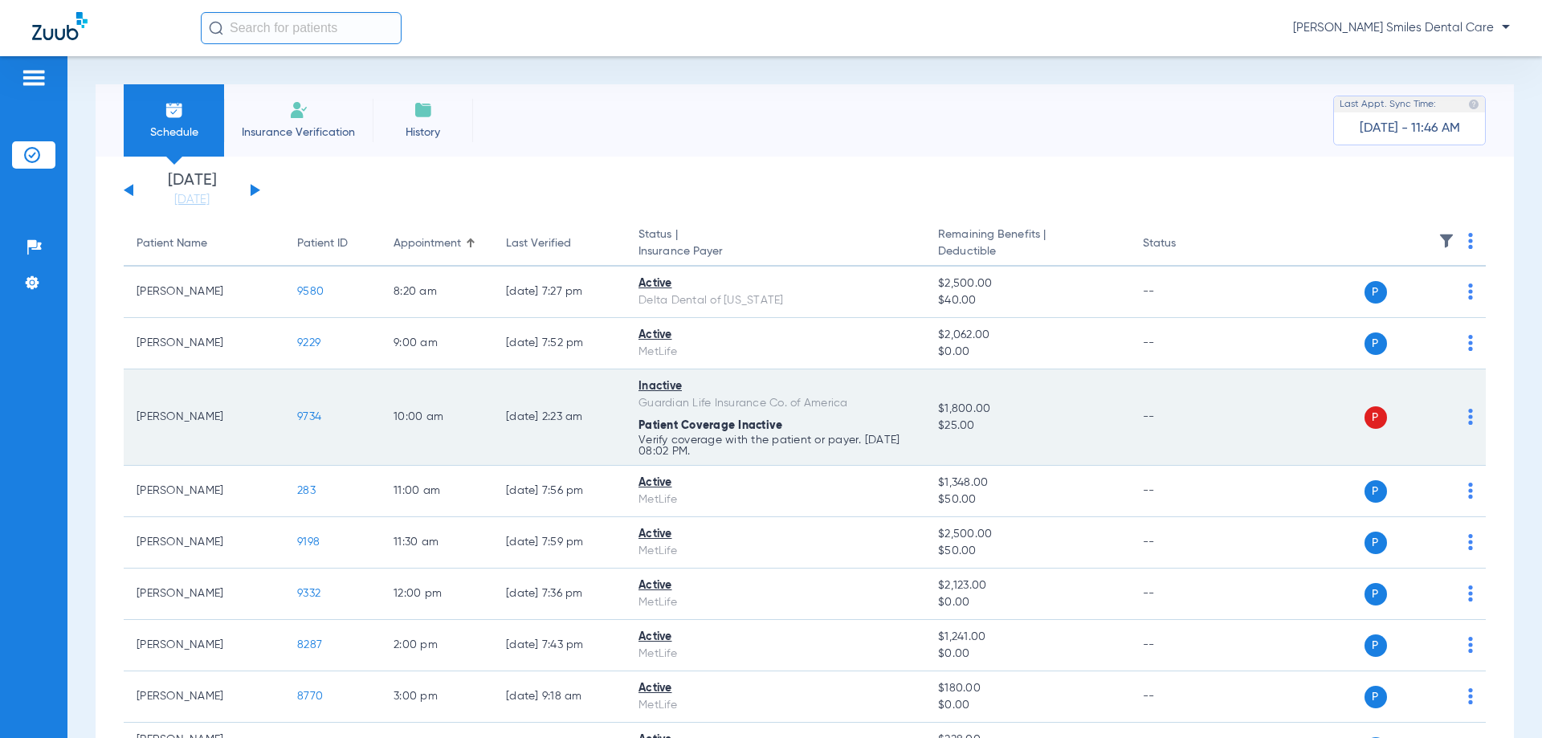
click at [1469, 419] on img at bounding box center [1471, 417] width 5 height 16
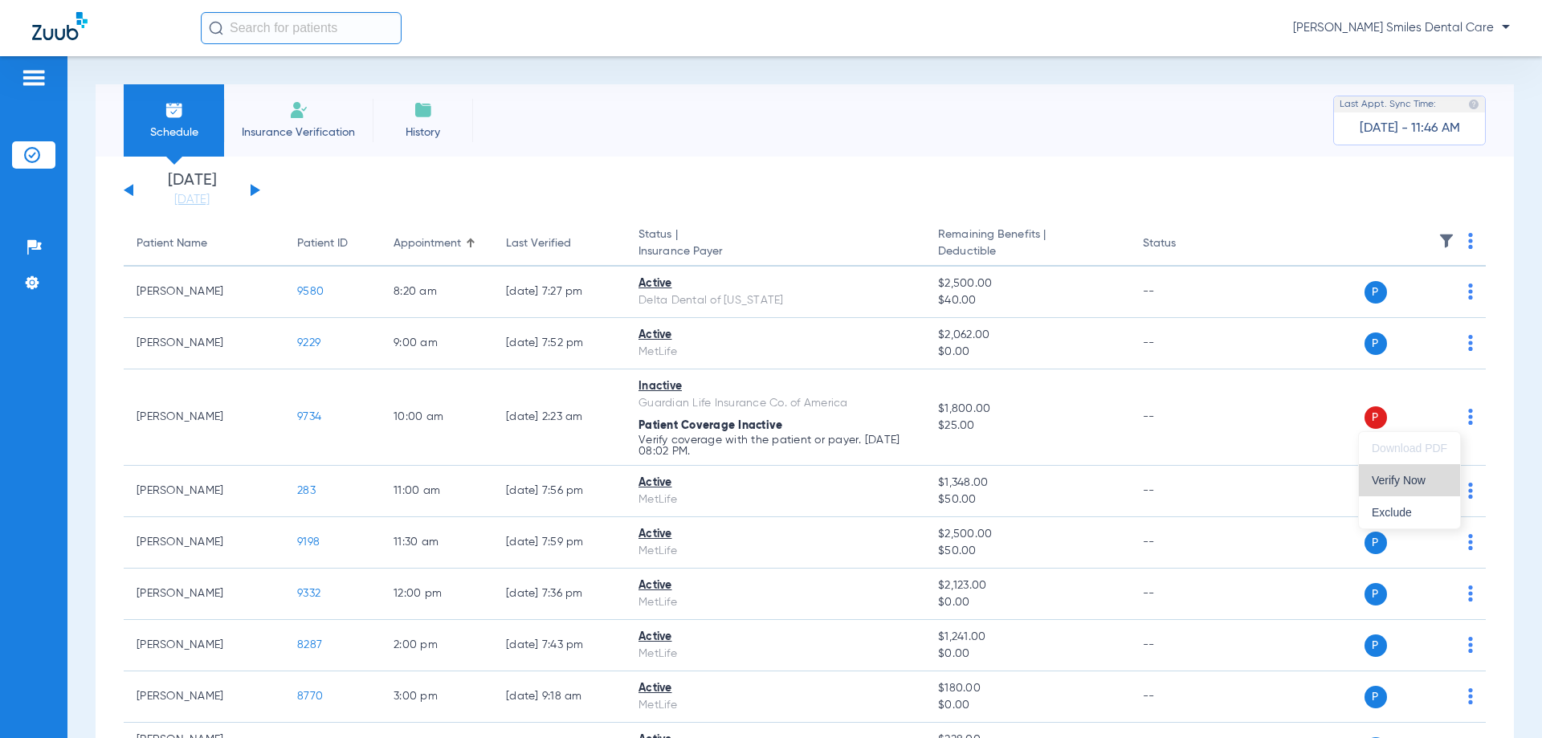
click at [1406, 480] on span "Verify Now" at bounding box center [1410, 480] width 76 height 11
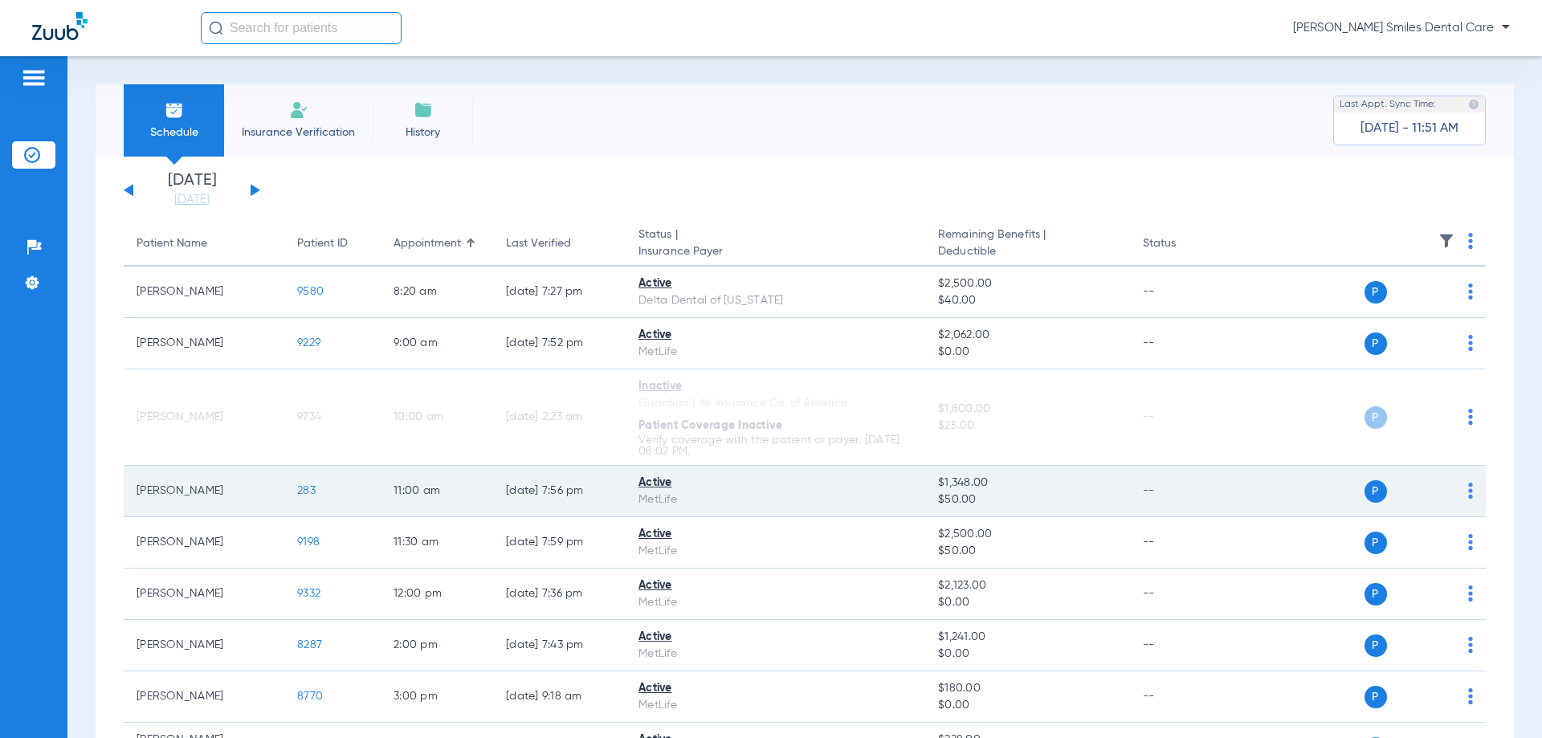
click at [311, 490] on span "283" at bounding box center [306, 490] width 18 height 11
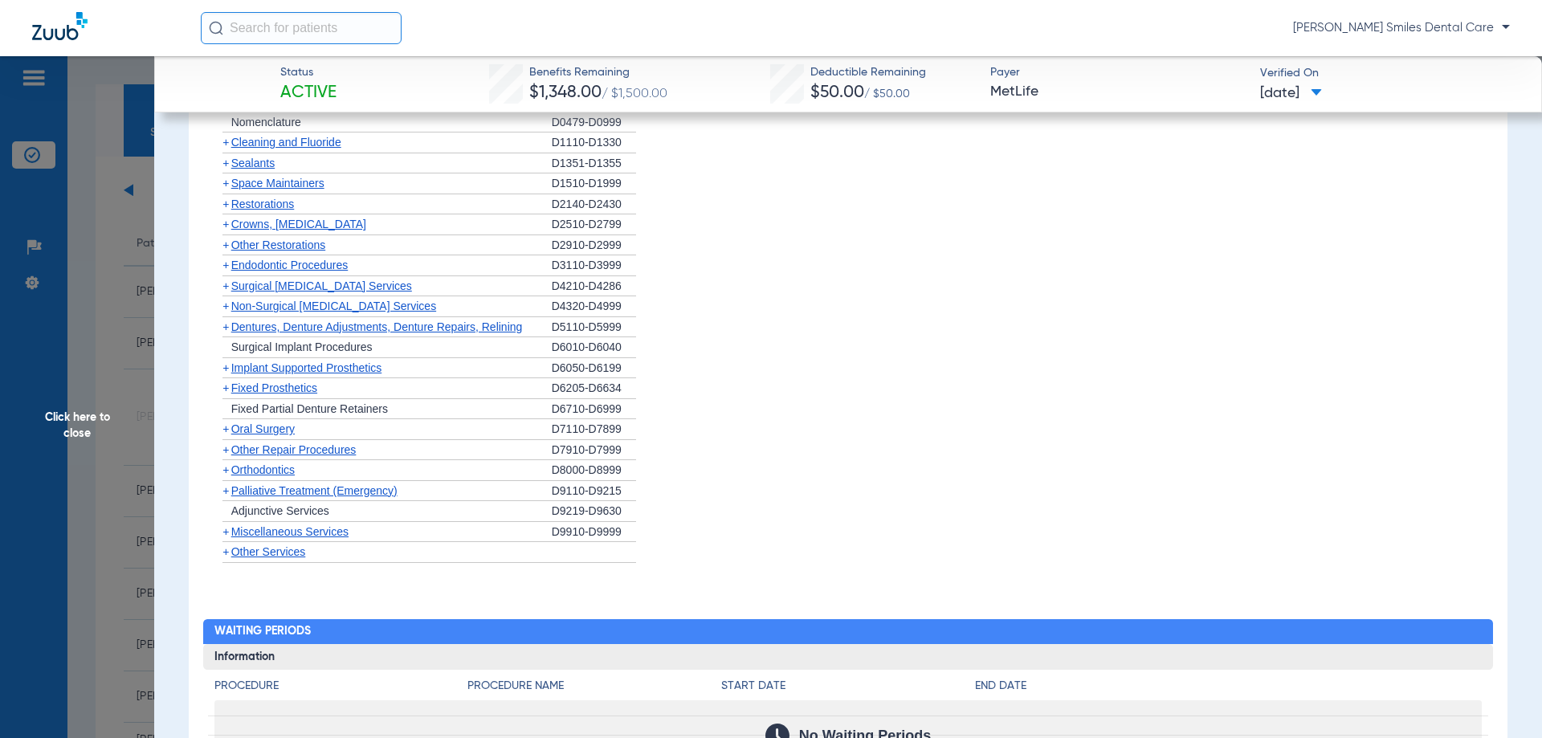
scroll to position [1767, 0]
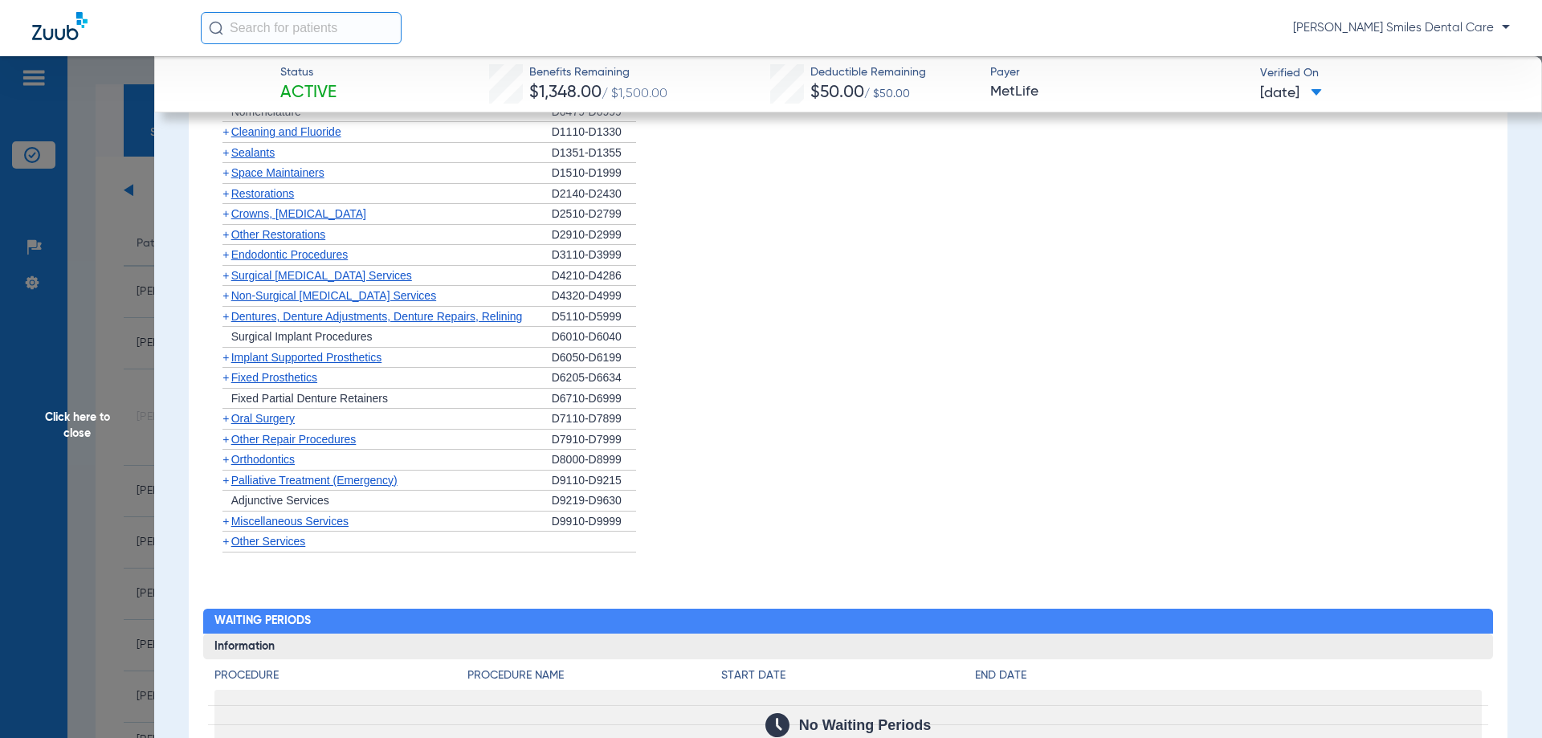
click at [267, 134] on span "Cleaning and Fluoride" at bounding box center [286, 131] width 110 height 13
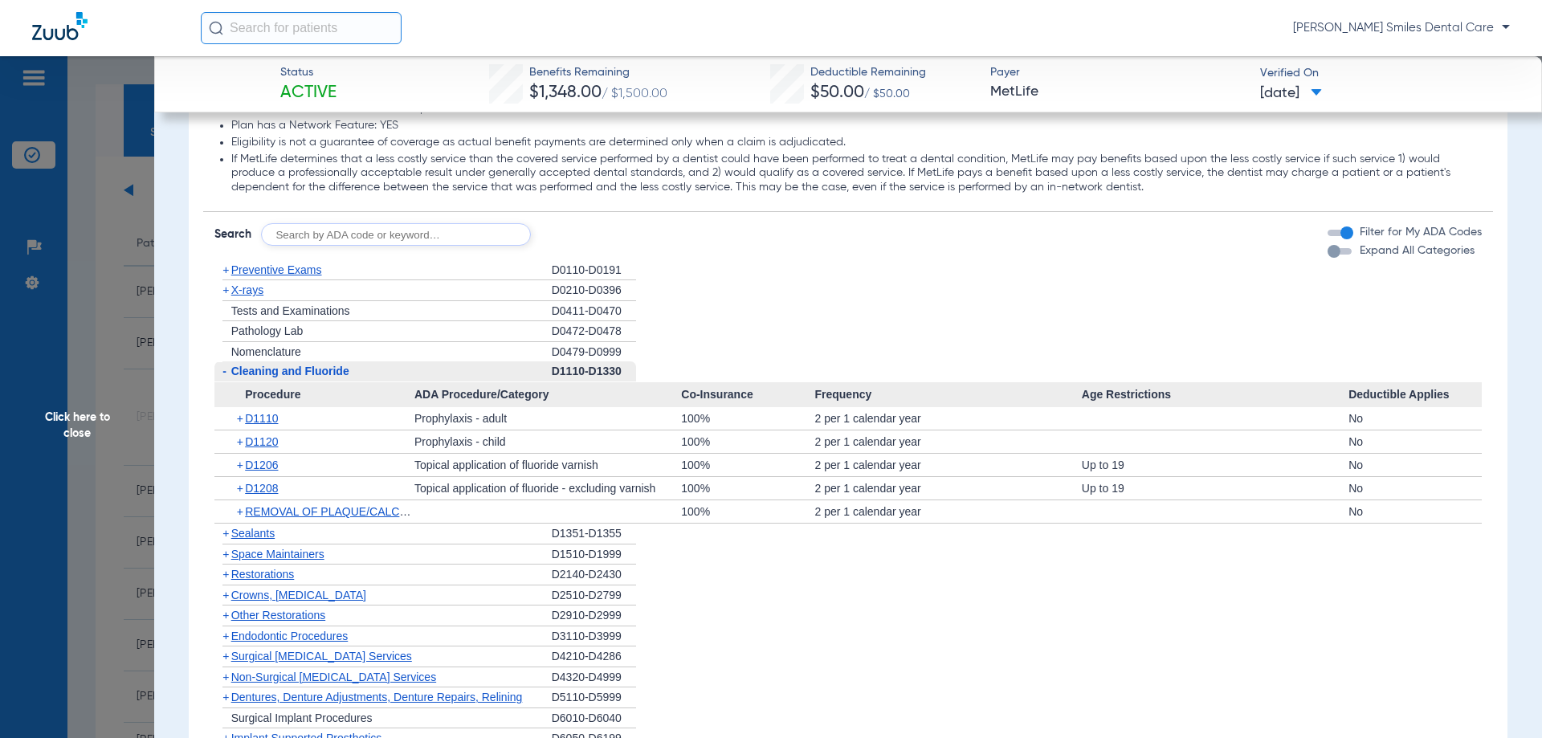
scroll to position [1526, 0]
click at [247, 295] on span "X-rays" at bounding box center [247, 290] width 32 height 13
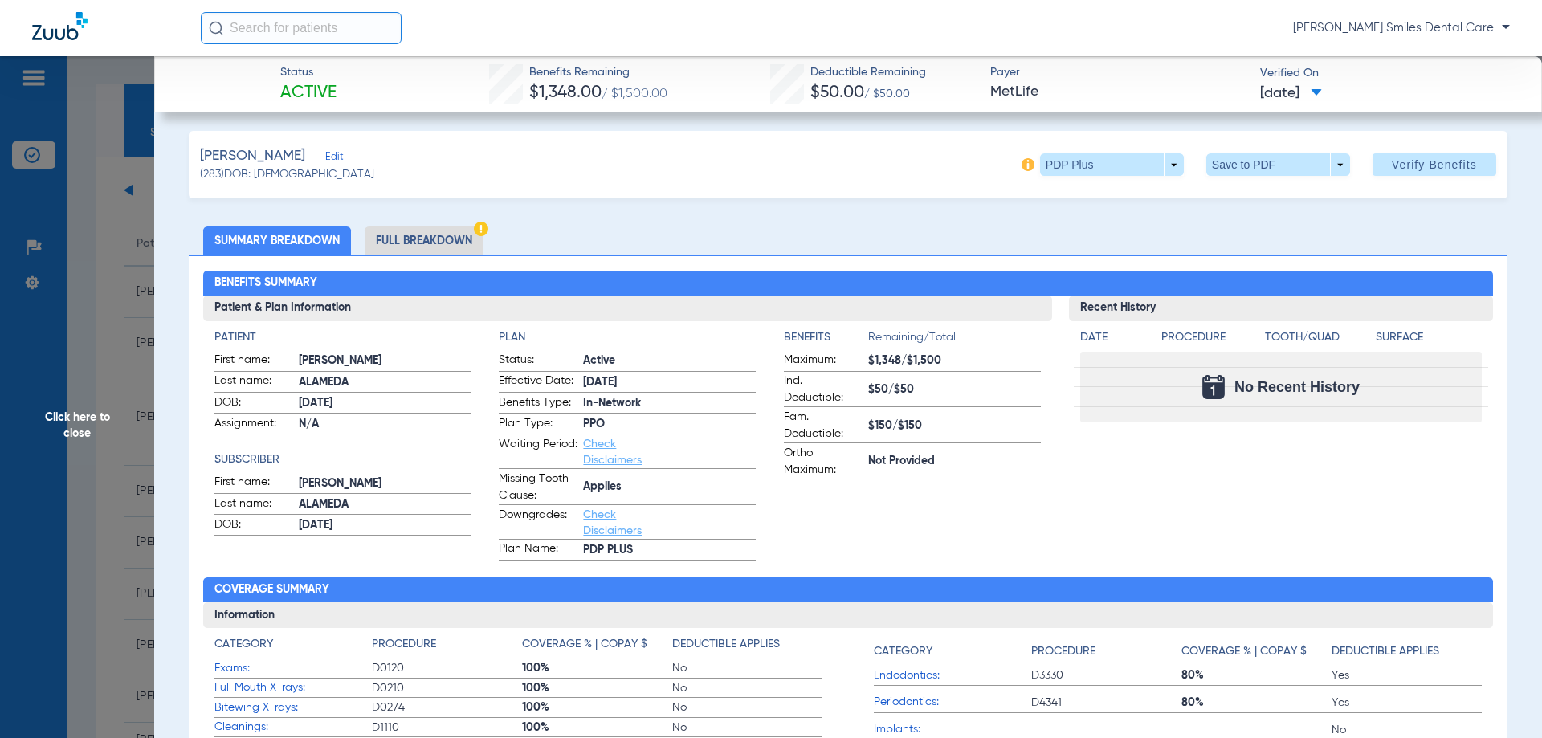
scroll to position [0, 0]
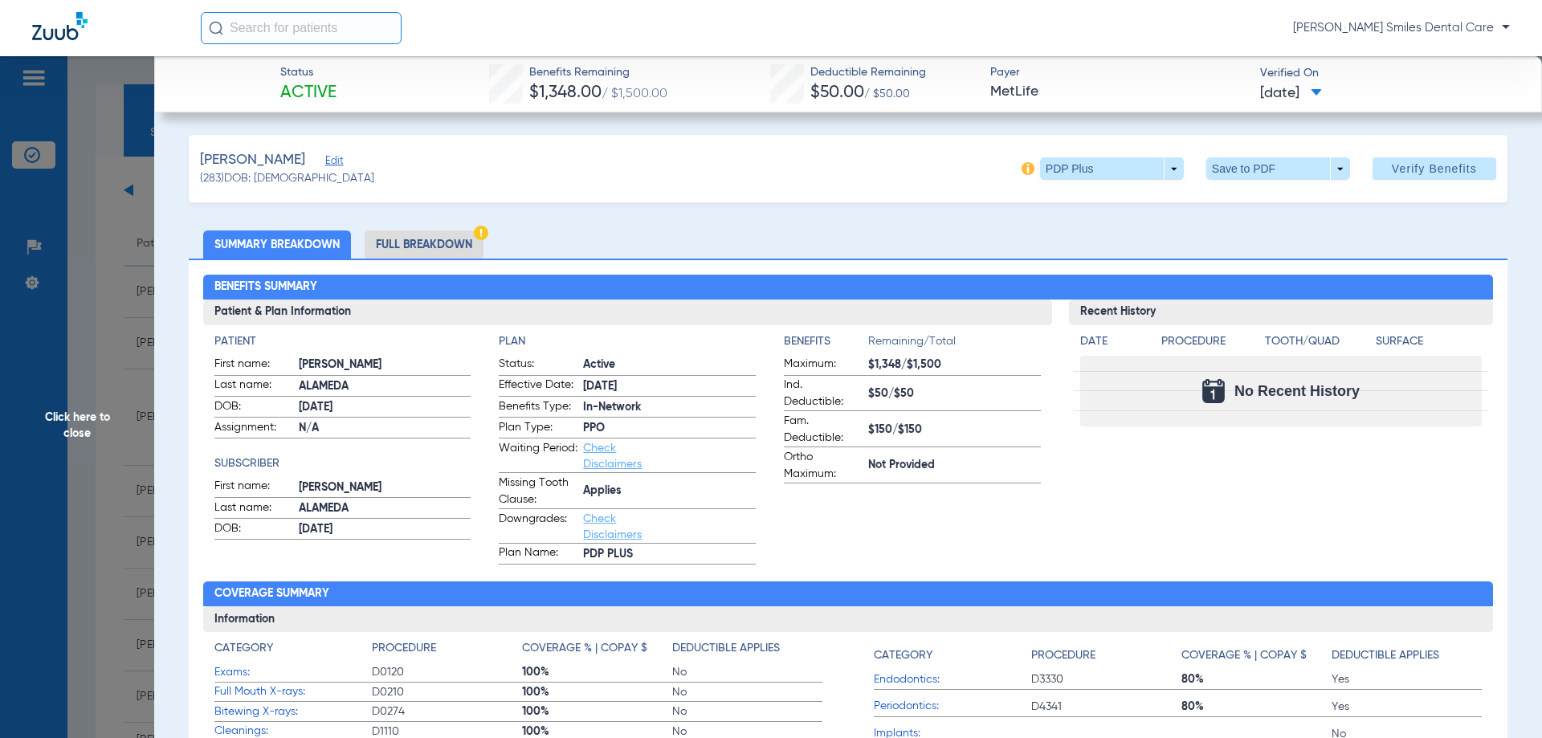
click at [373, 254] on li "Full Breakdown" at bounding box center [424, 245] width 119 height 28
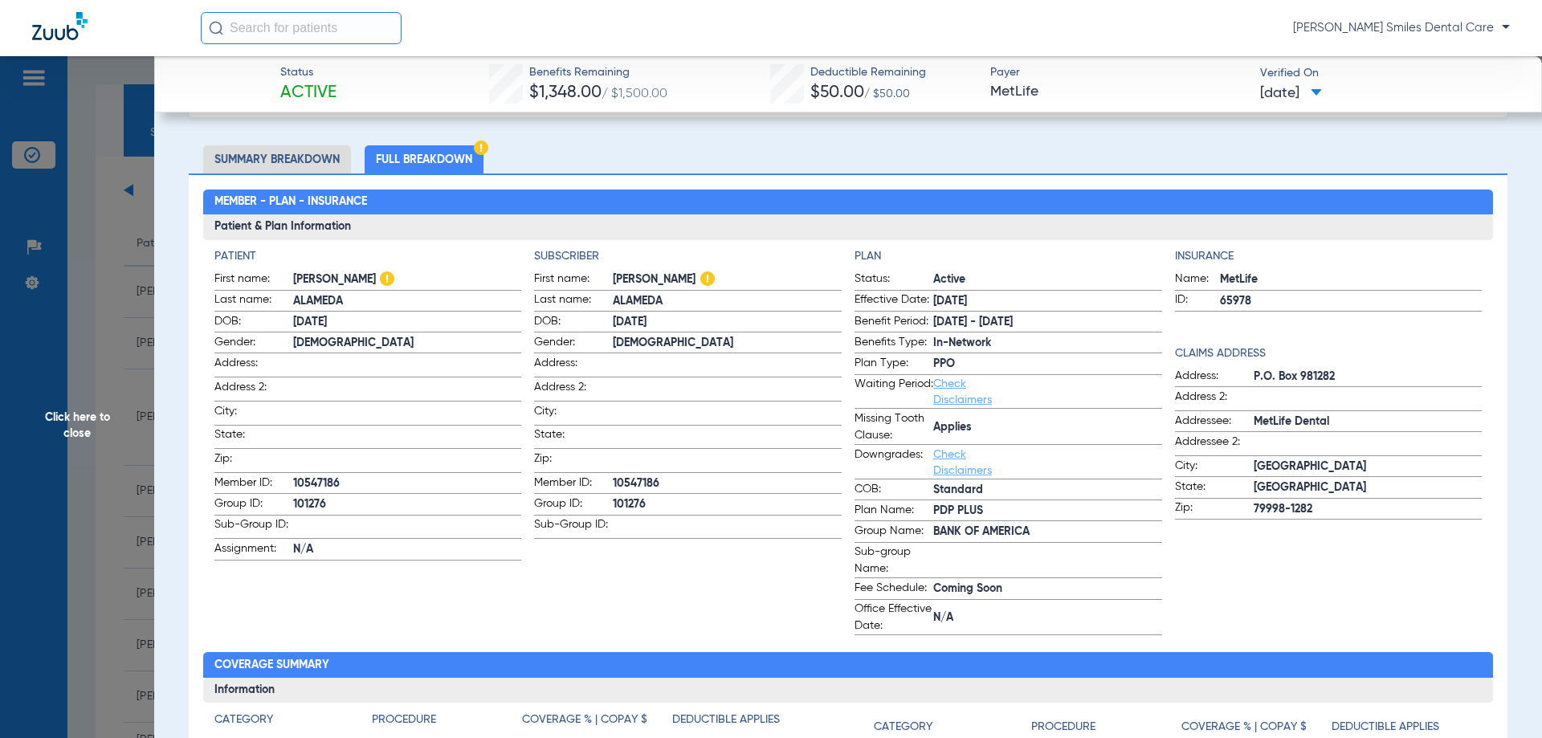
scroll to position [161, 0]
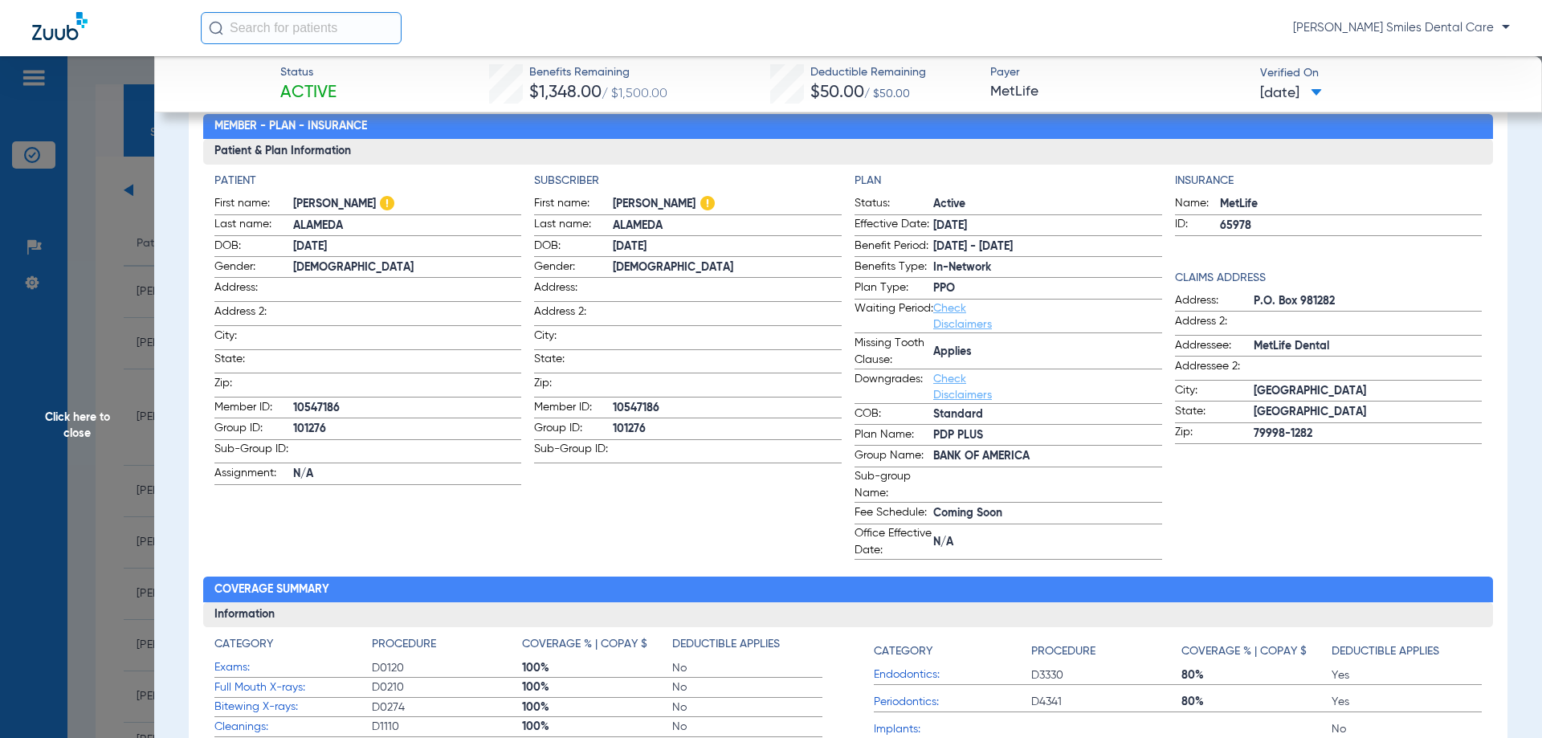
click at [81, 429] on span "Click here to close" at bounding box center [77, 425] width 154 height 738
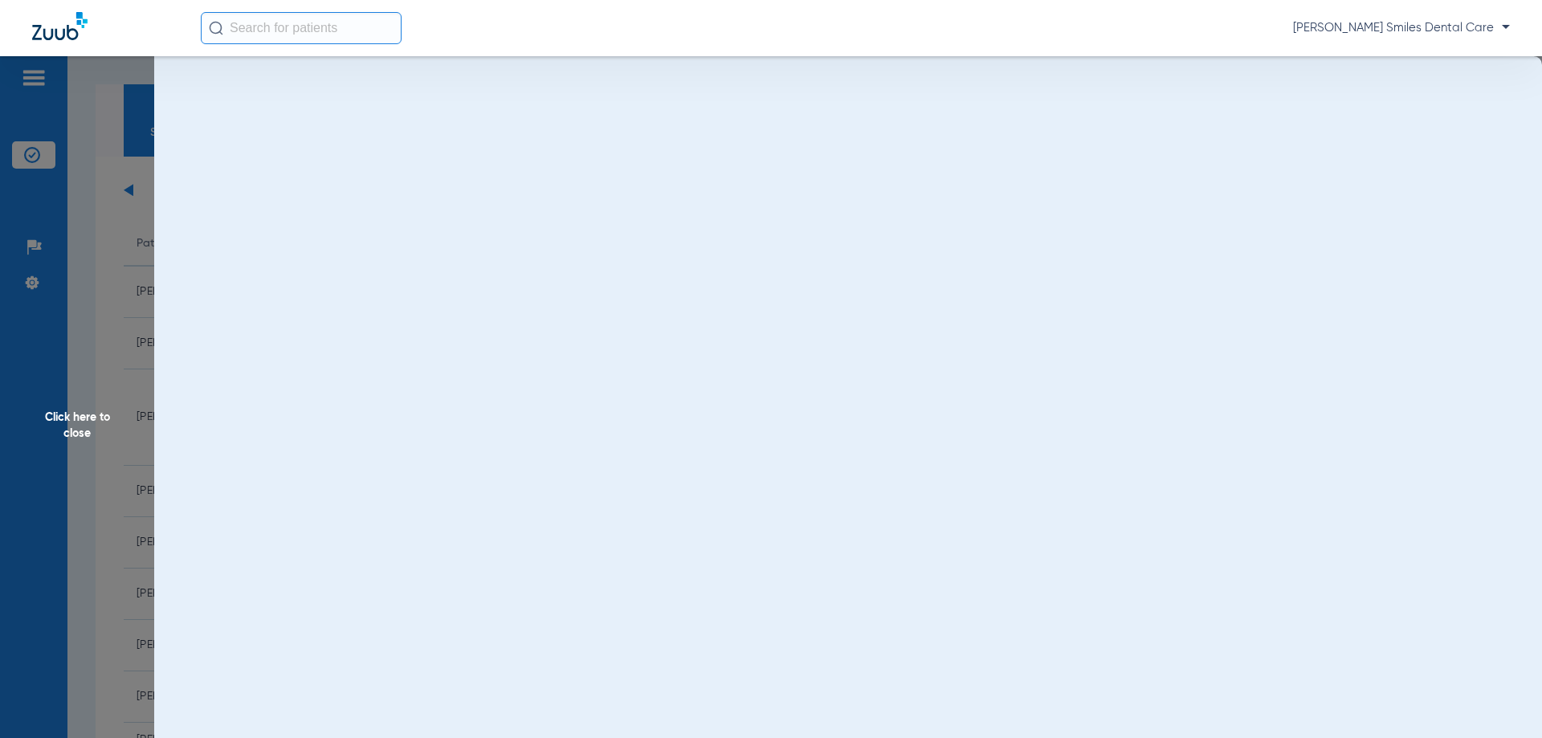
scroll to position [0, 0]
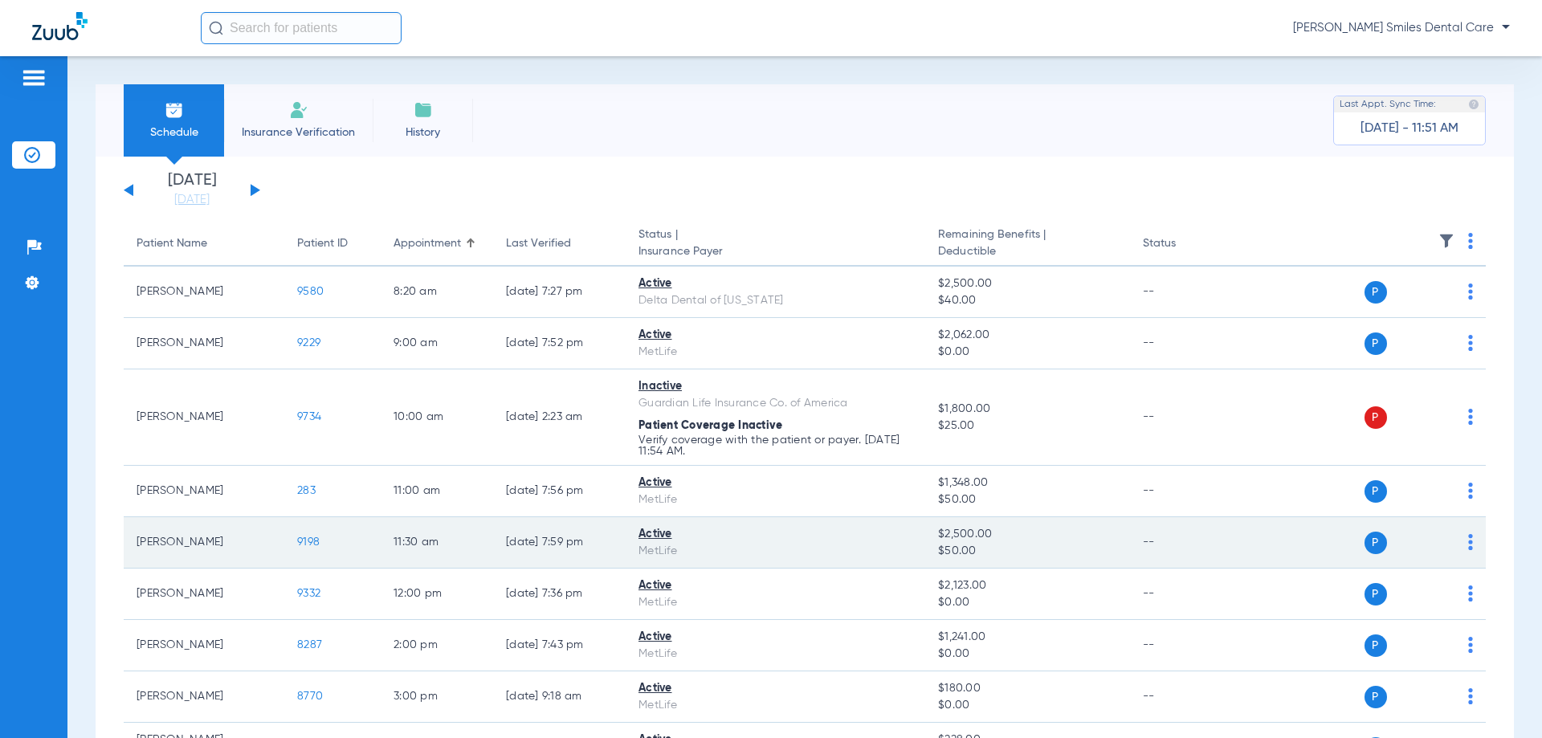
click at [308, 542] on span "9198" at bounding box center [308, 542] width 22 height 11
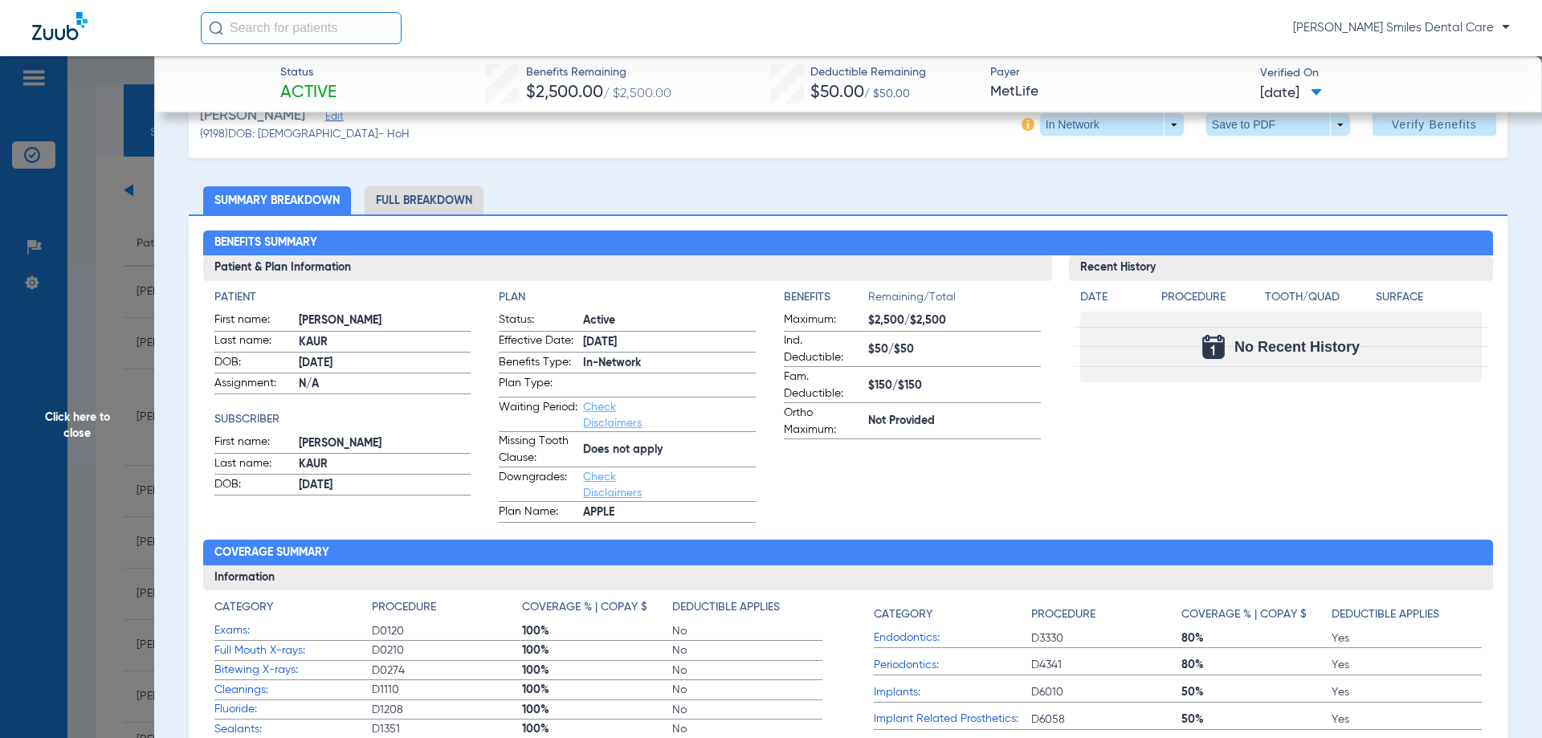
scroll to position [80, 0]
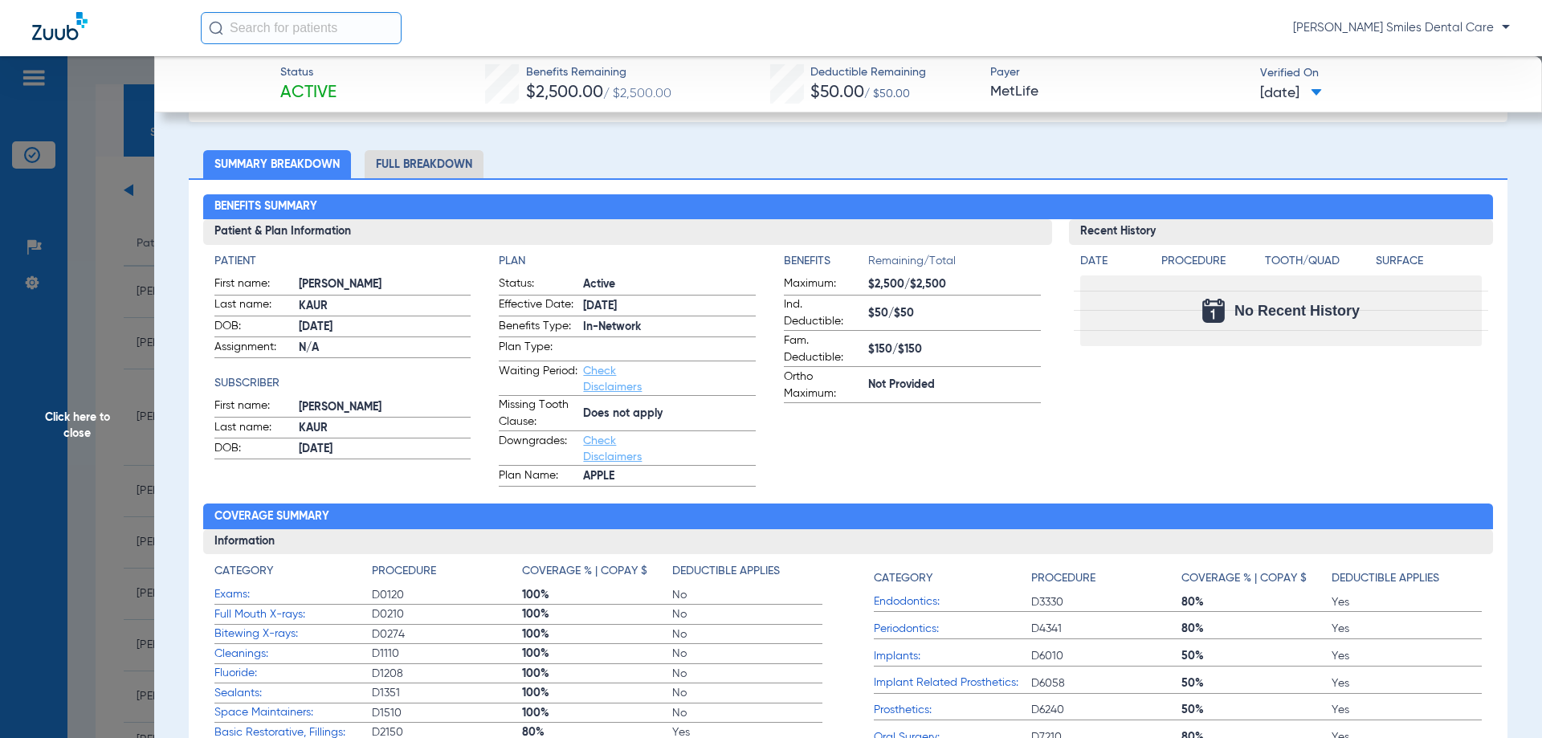
click at [402, 161] on li "Full Breakdown" at bounding box center [424, 164] width 119 height 28
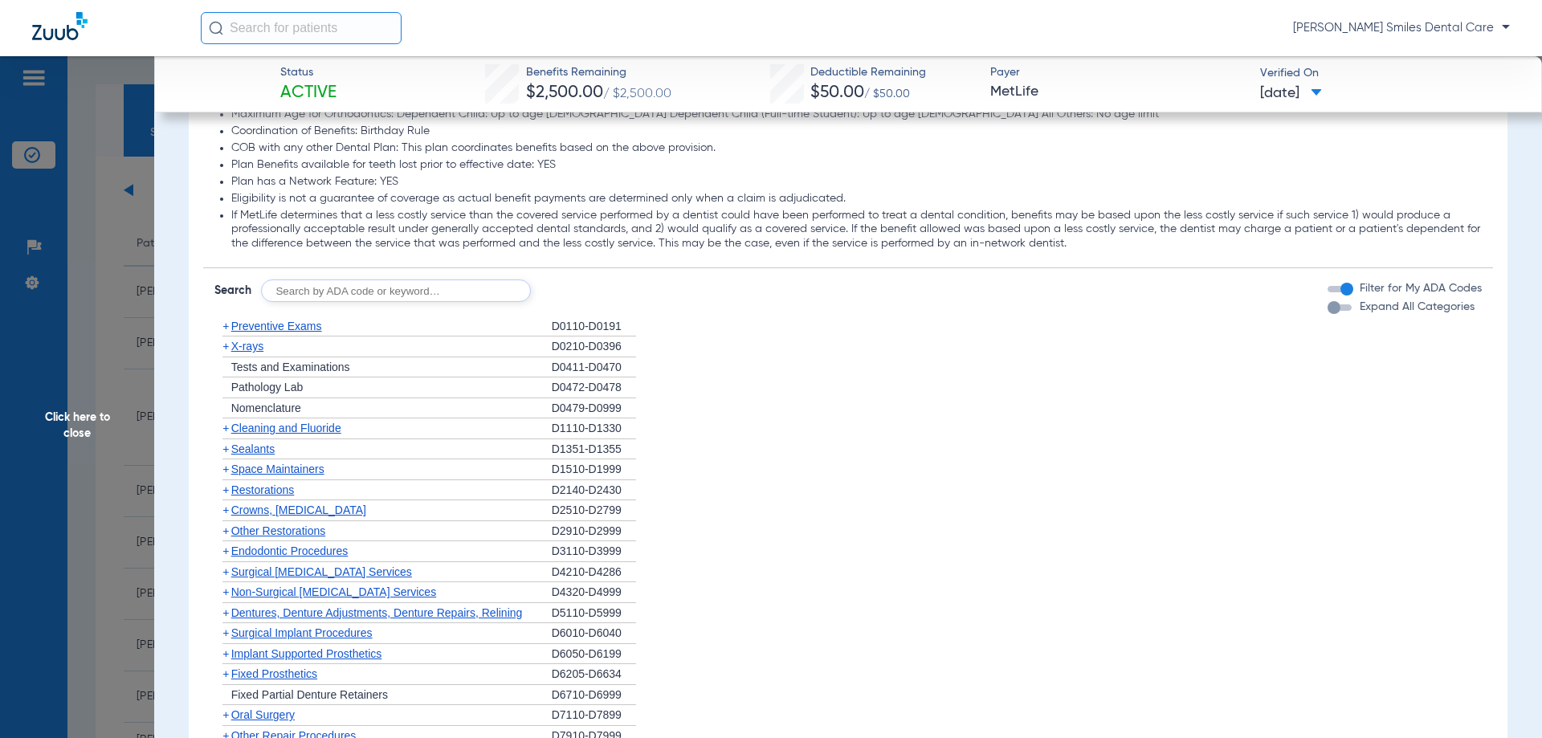
scroll to position [2006, 0]
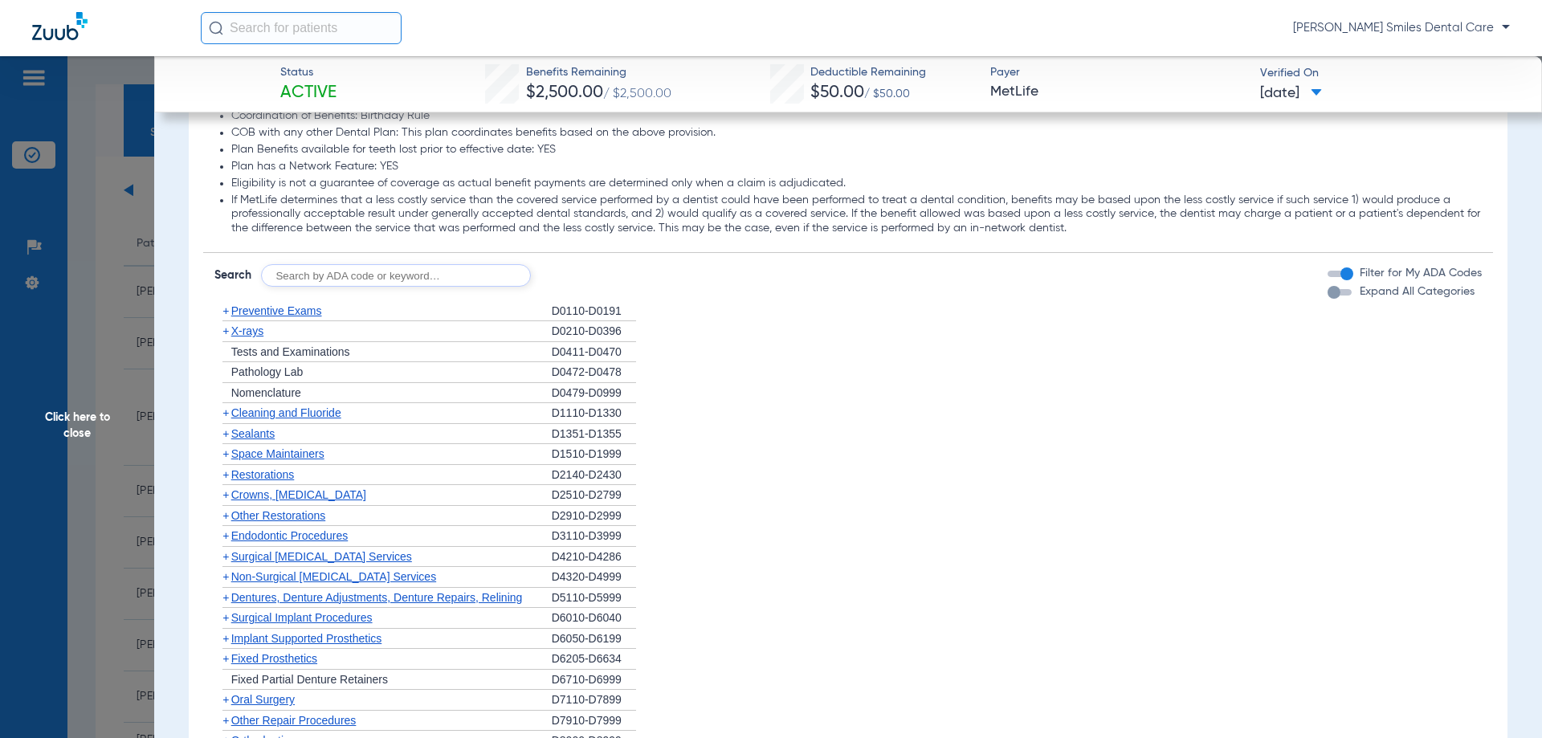
click at [268, 418] on span "Cleaning and Fluoride" at bounding box center [286, 412] width 110 height 13
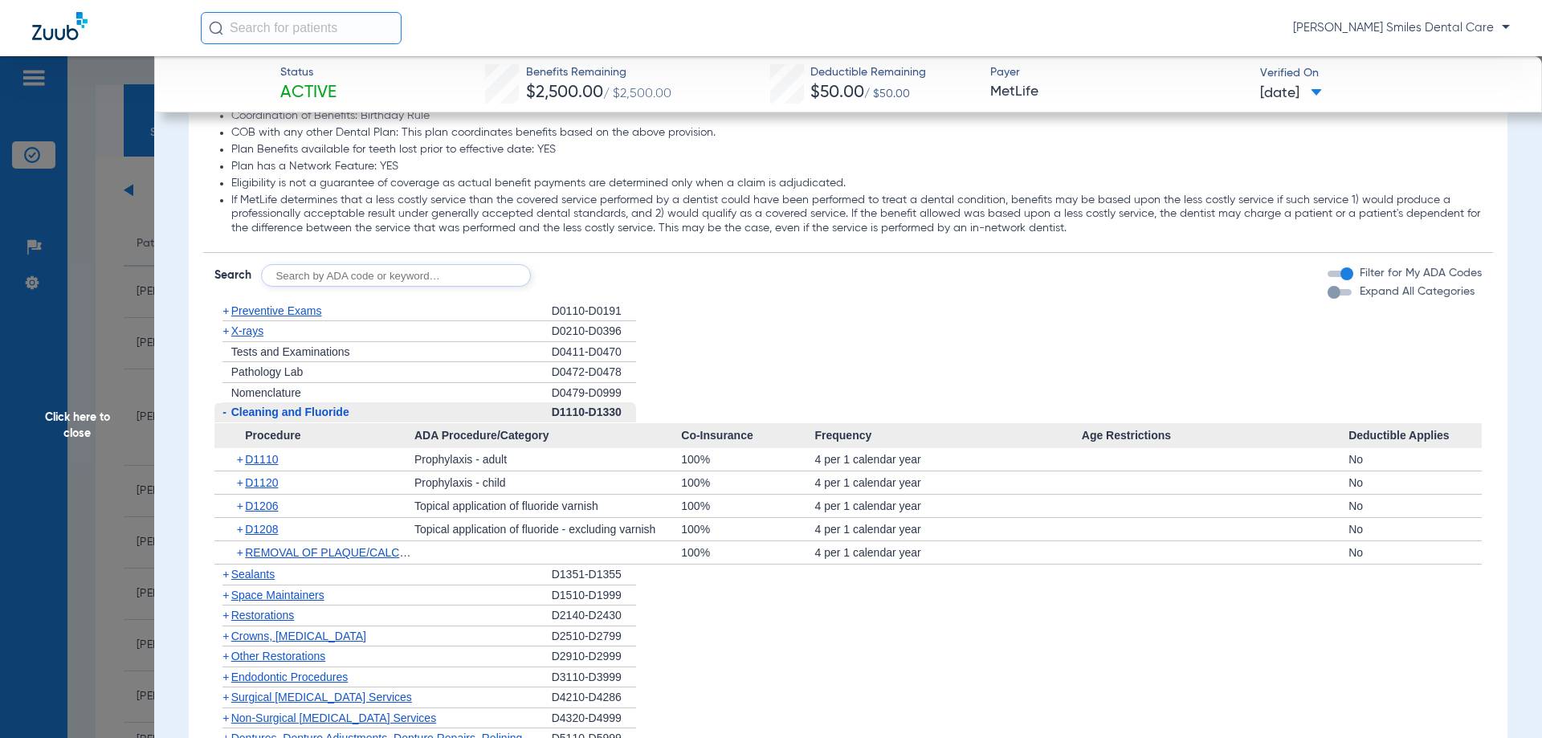
click at [86, 435] on span "Click here to close" at bounding box center [77, 425] width 154 height 738
